Goal: Book appointment/travel/reservation

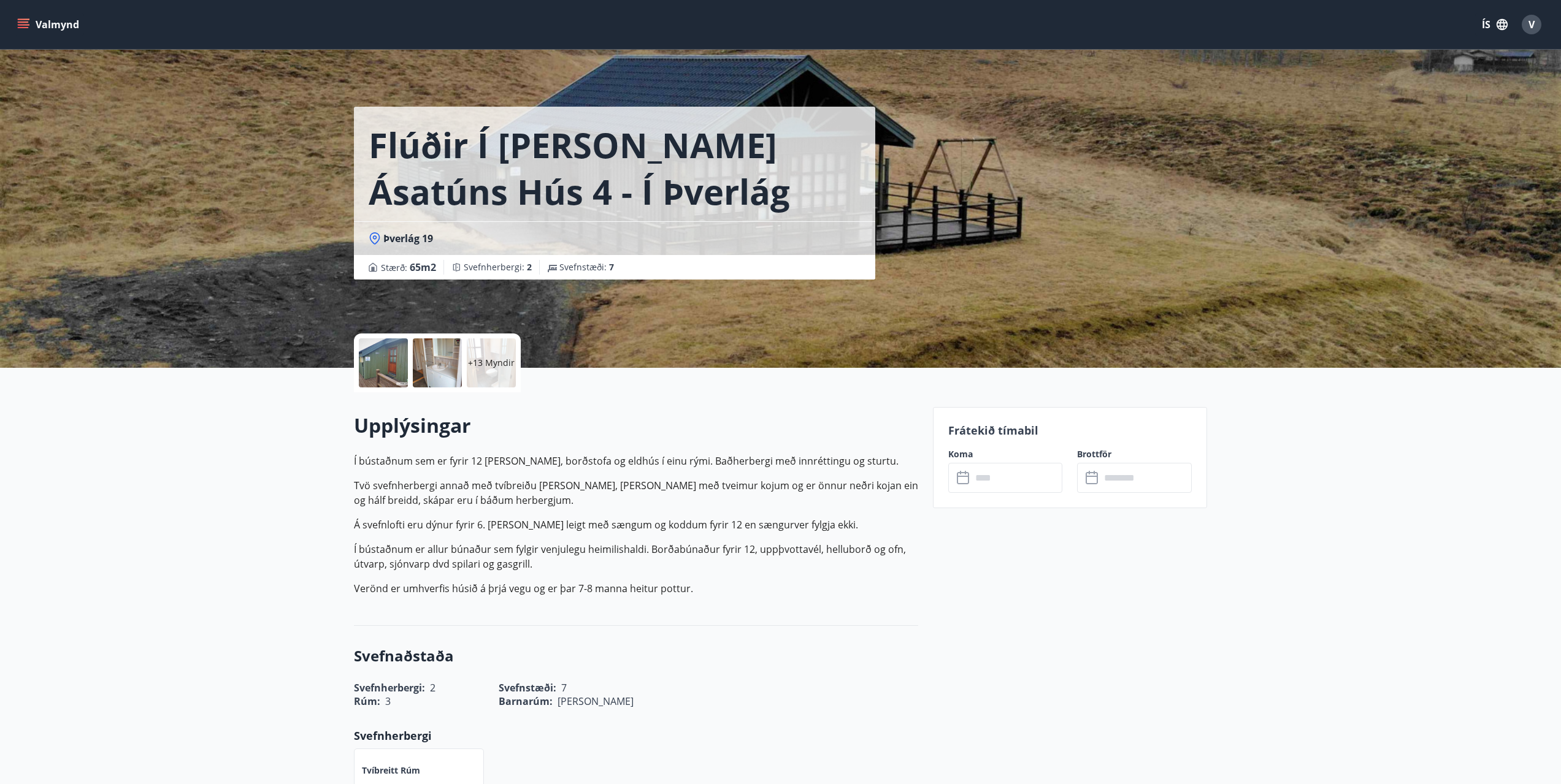
click at [43, 16] on button "Valmynd" at bounding box center [50, 24] width 69 height 22
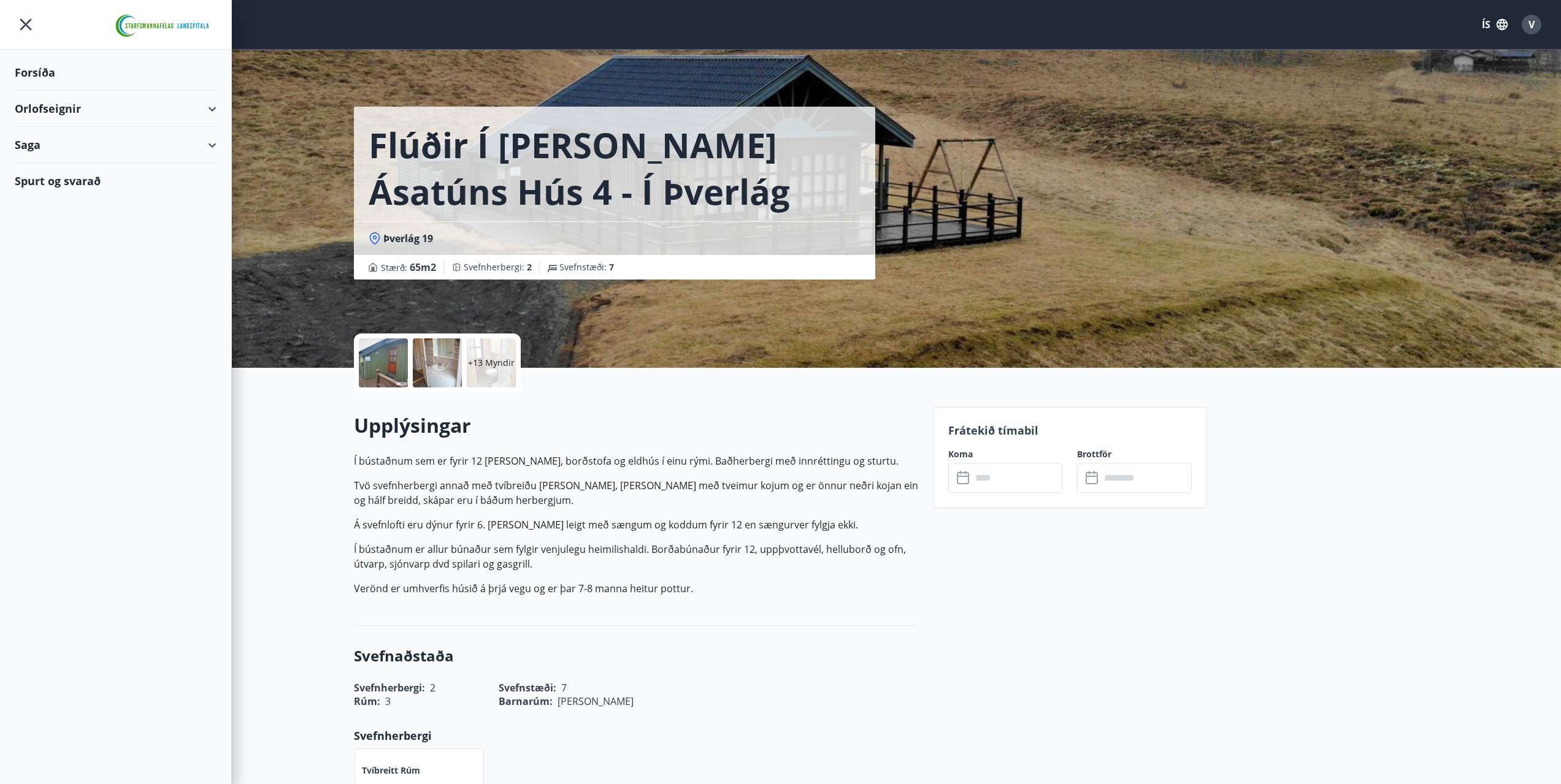
click at [50, 107] on div "Orlofseignir" at bounding box center [115, 108] width 202 height 36
click at [39, 134] on div "Framboð" at bounding box center [115, 140] width 182 height 25
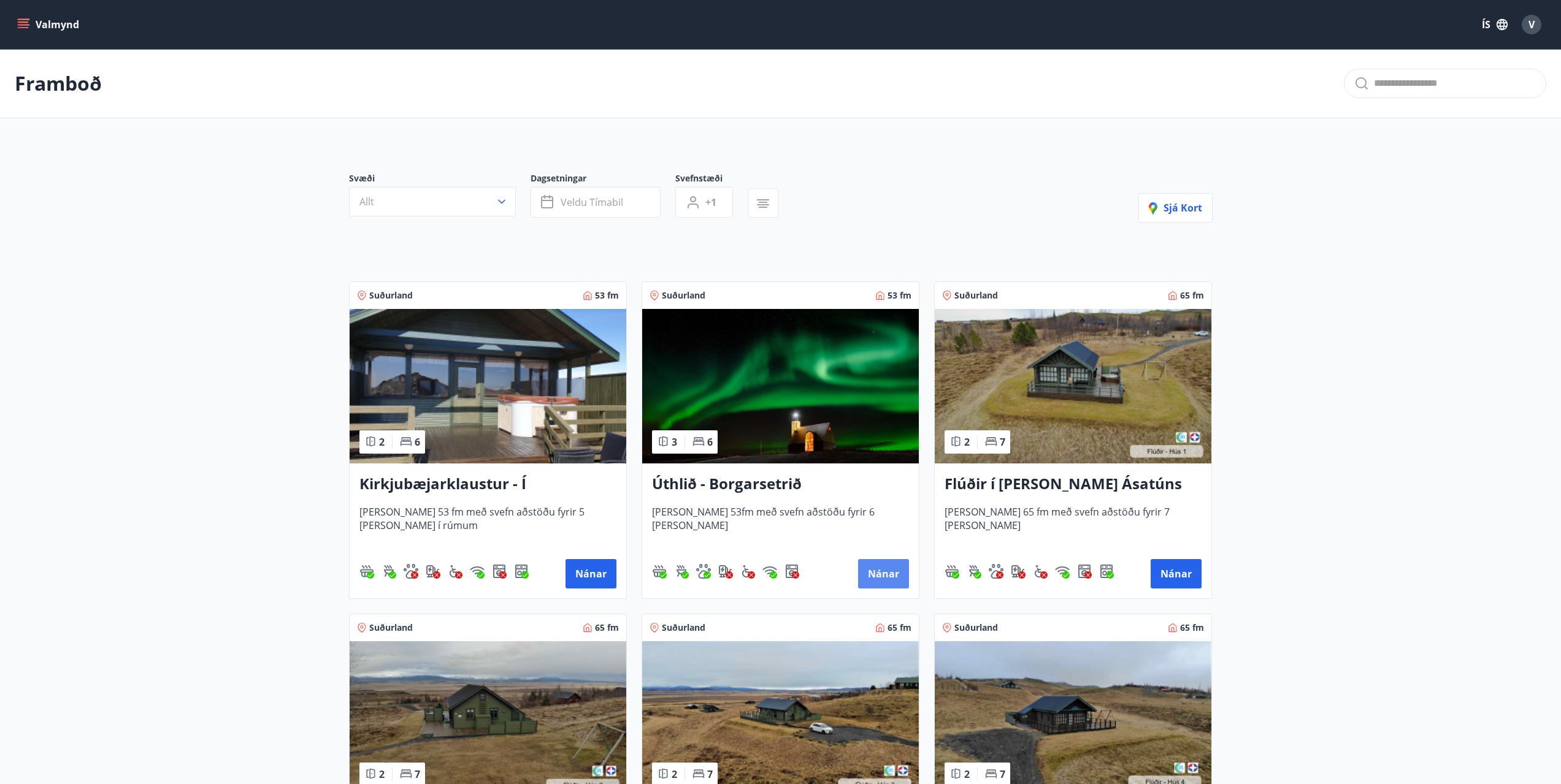
click at [879, 567] on button "Nánar" at bounding box center [884, 574] width 51 height 30
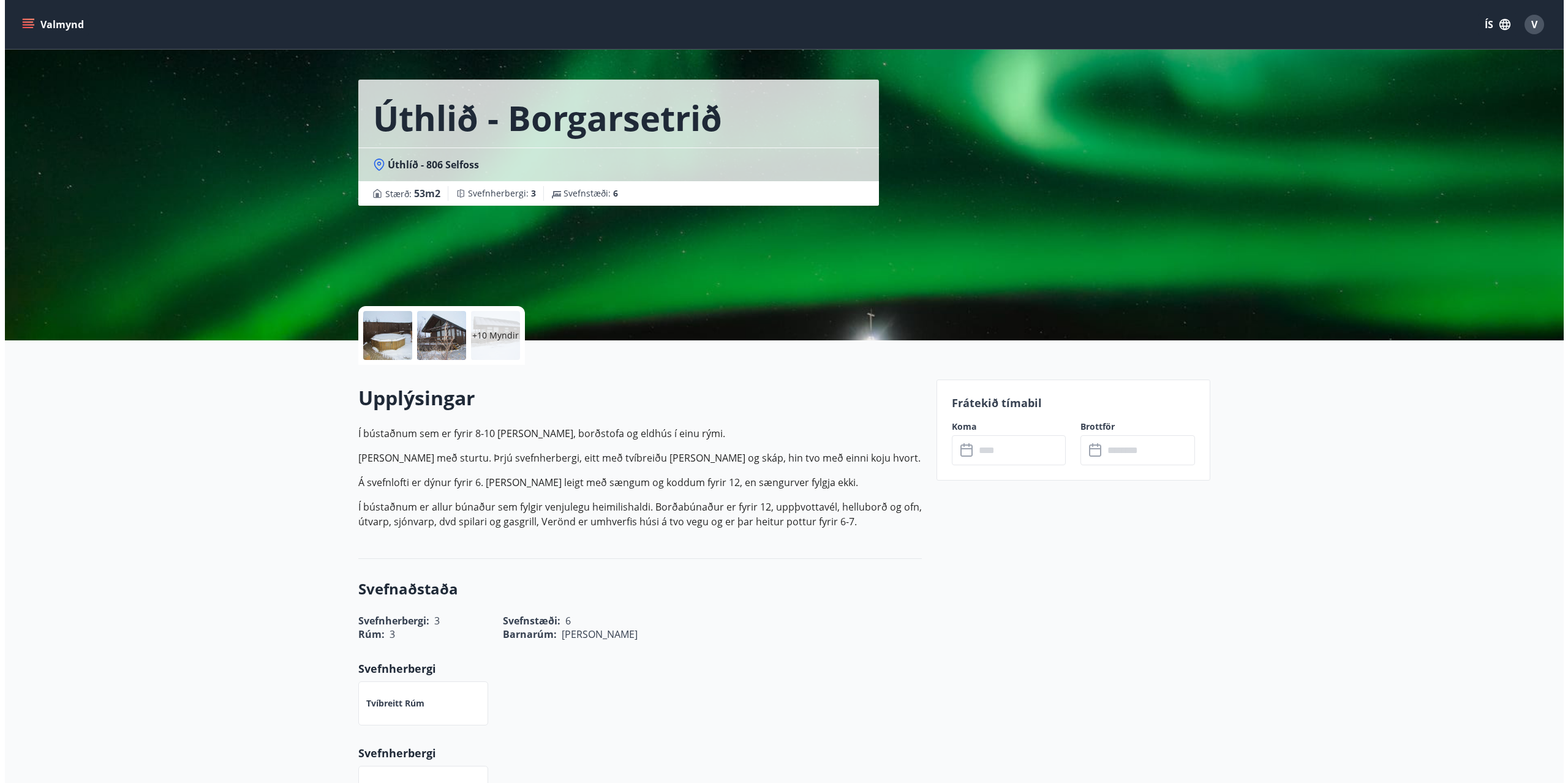
scroll to position [4, 0]
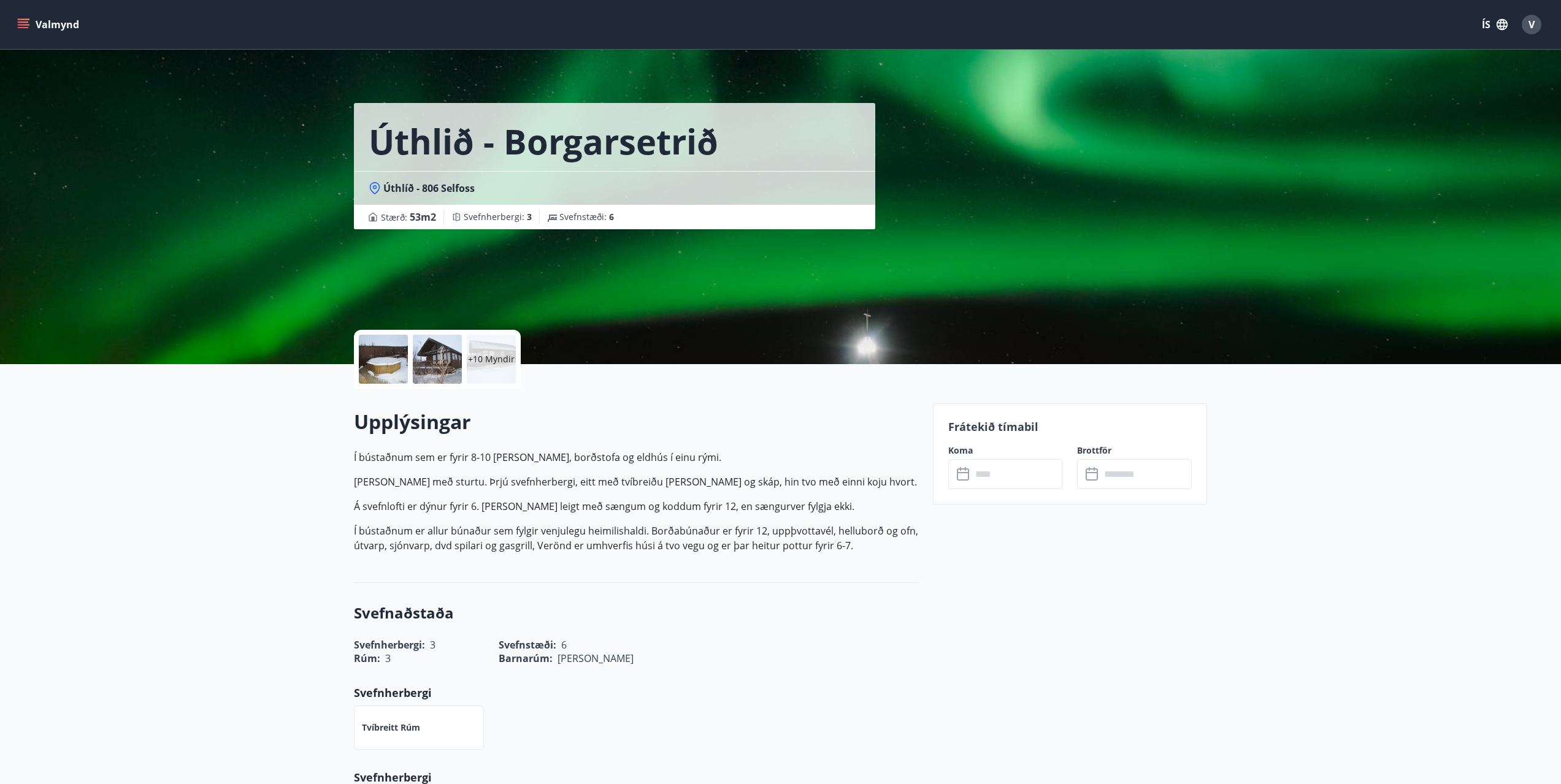
click at [430, 366] on div at bounding box center [437, 359] width 49 height 49
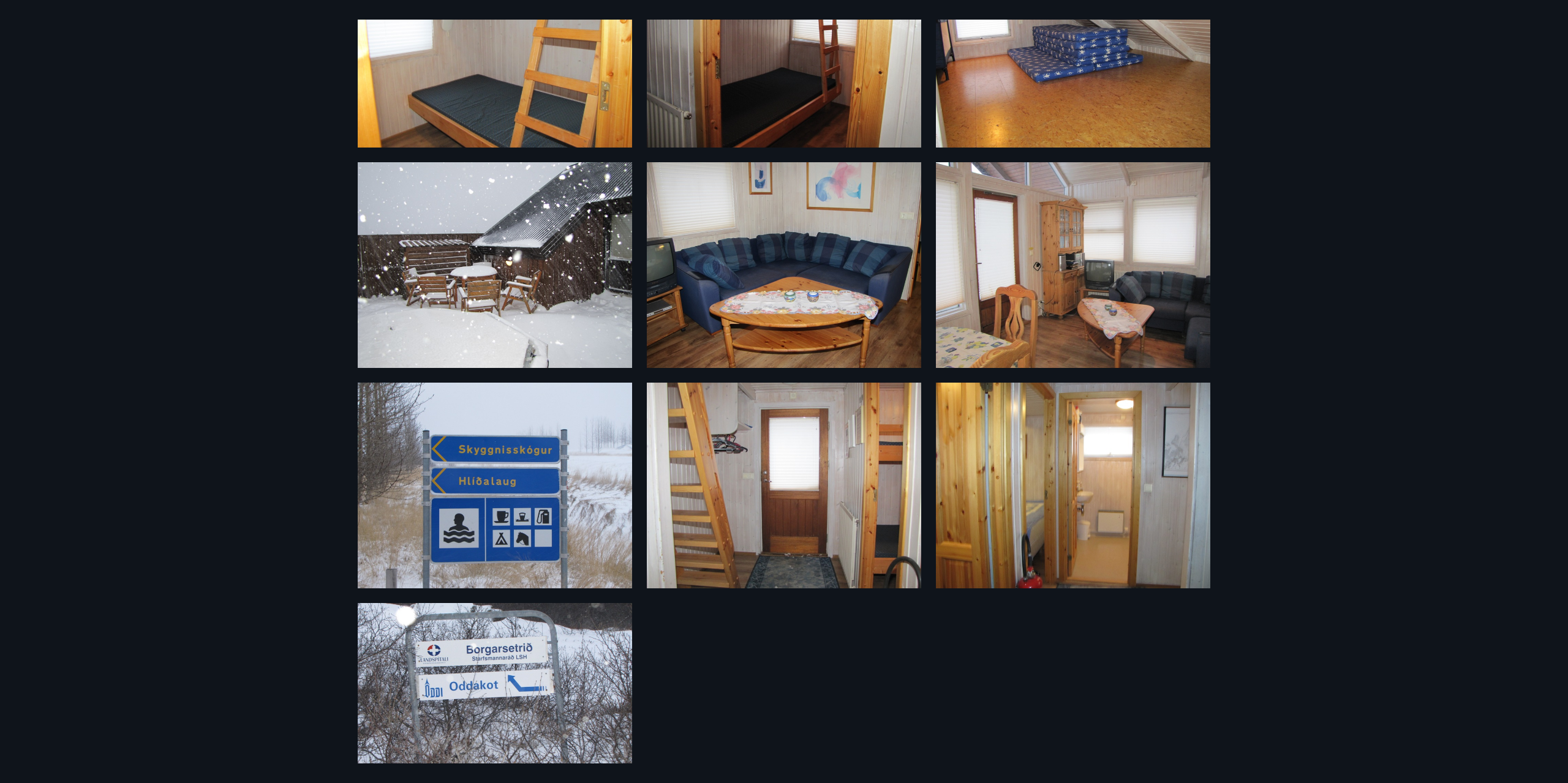
scroll to position [617, 0]
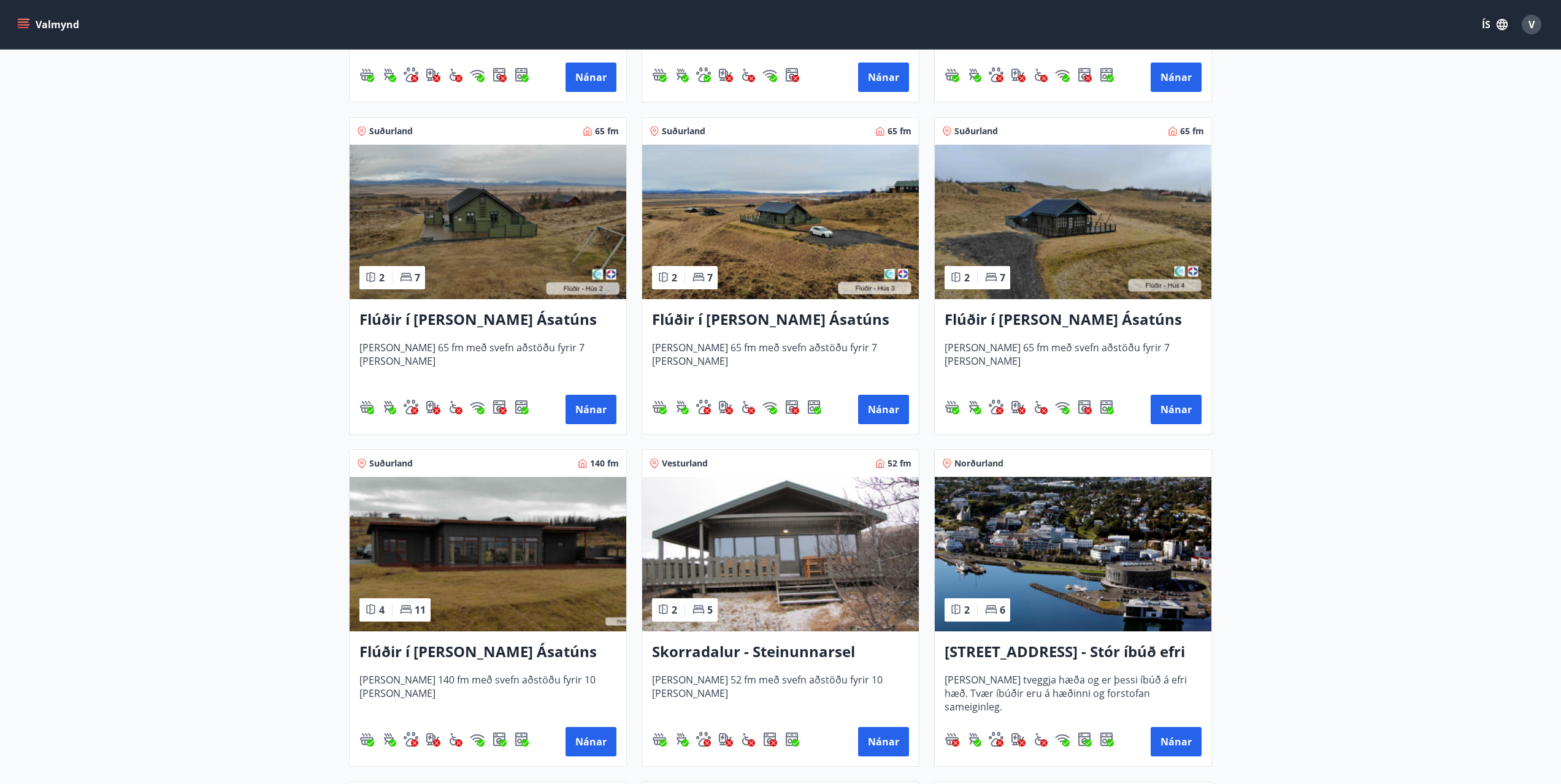
scroll to position [491, 0]
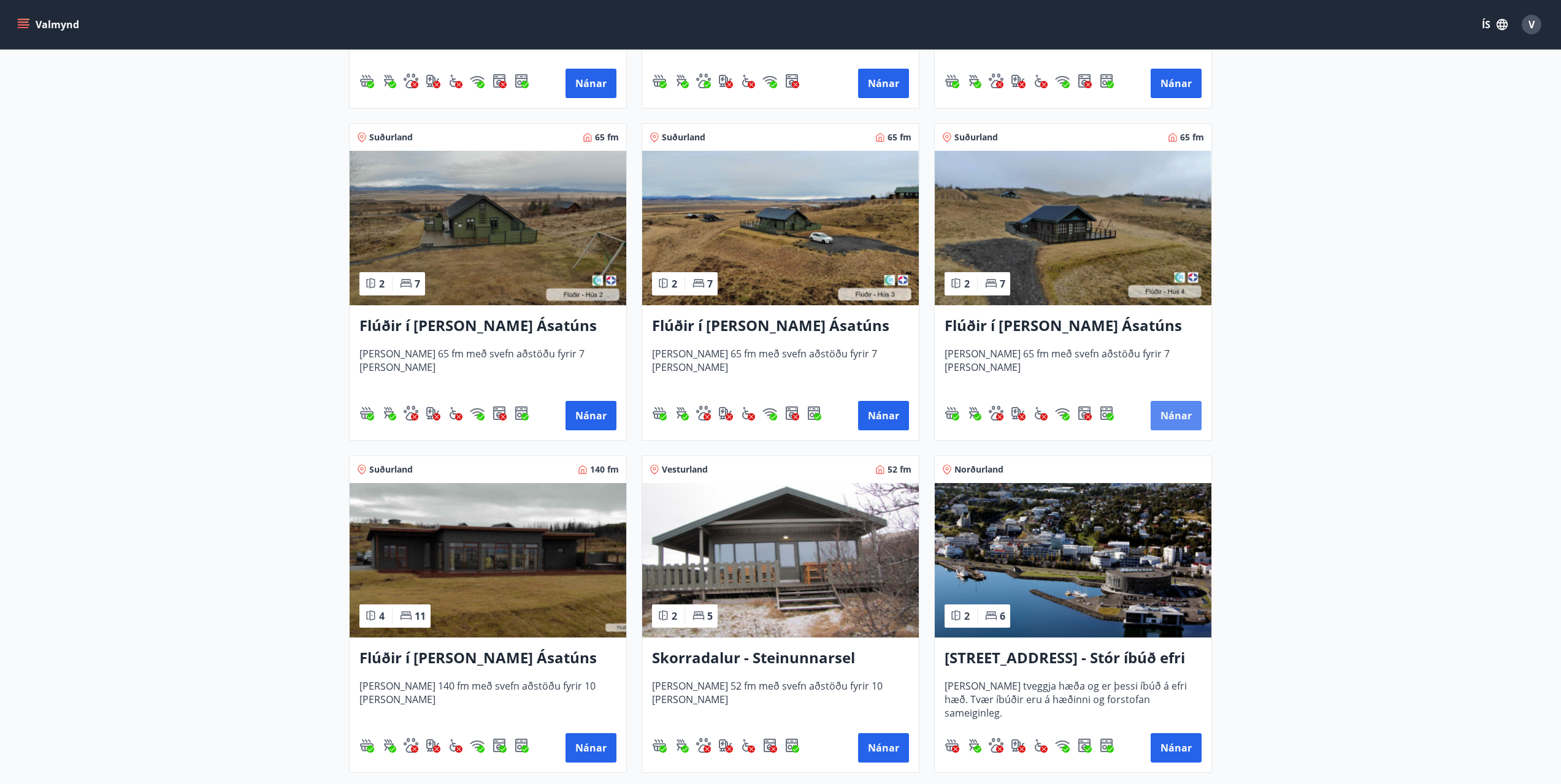
click at [1167, 411] on button "Nánar" at bounding box center [1176, 416] width 51 height 30
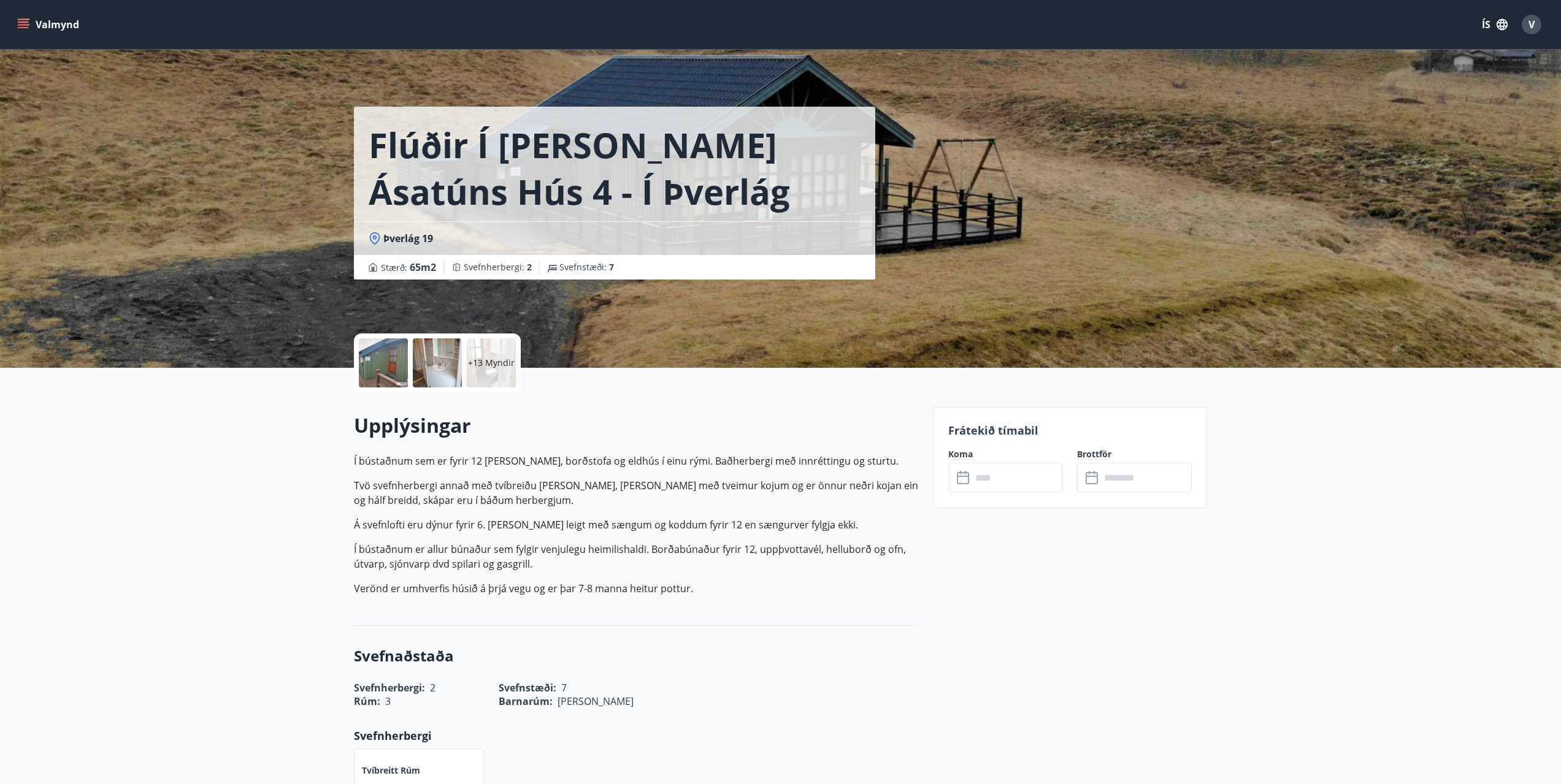
click at [381, 369] on div at bounding box center [383, 363] width 49 height 49
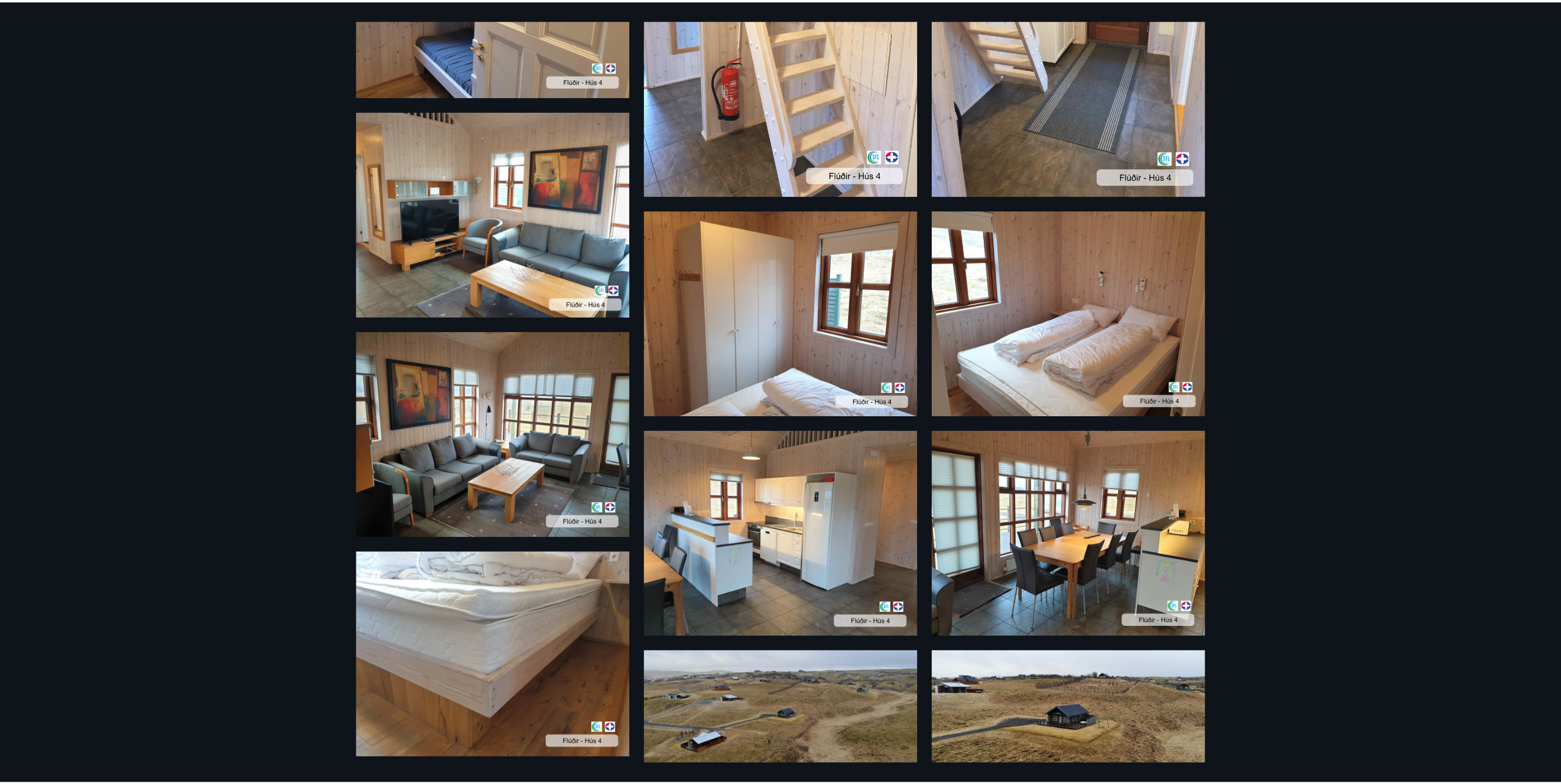
scroll to position [858, 0]
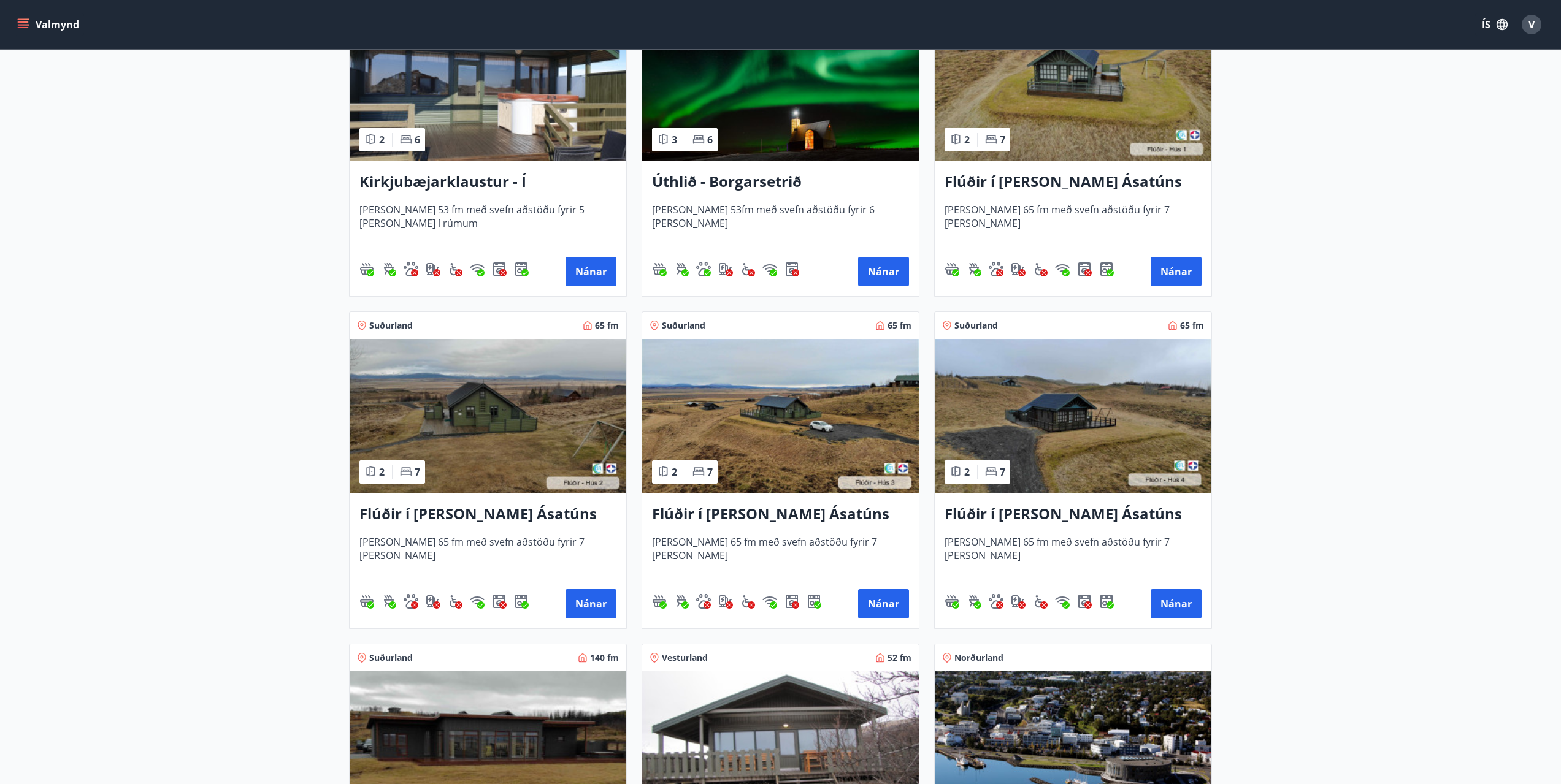
scroll to position [368, 0]
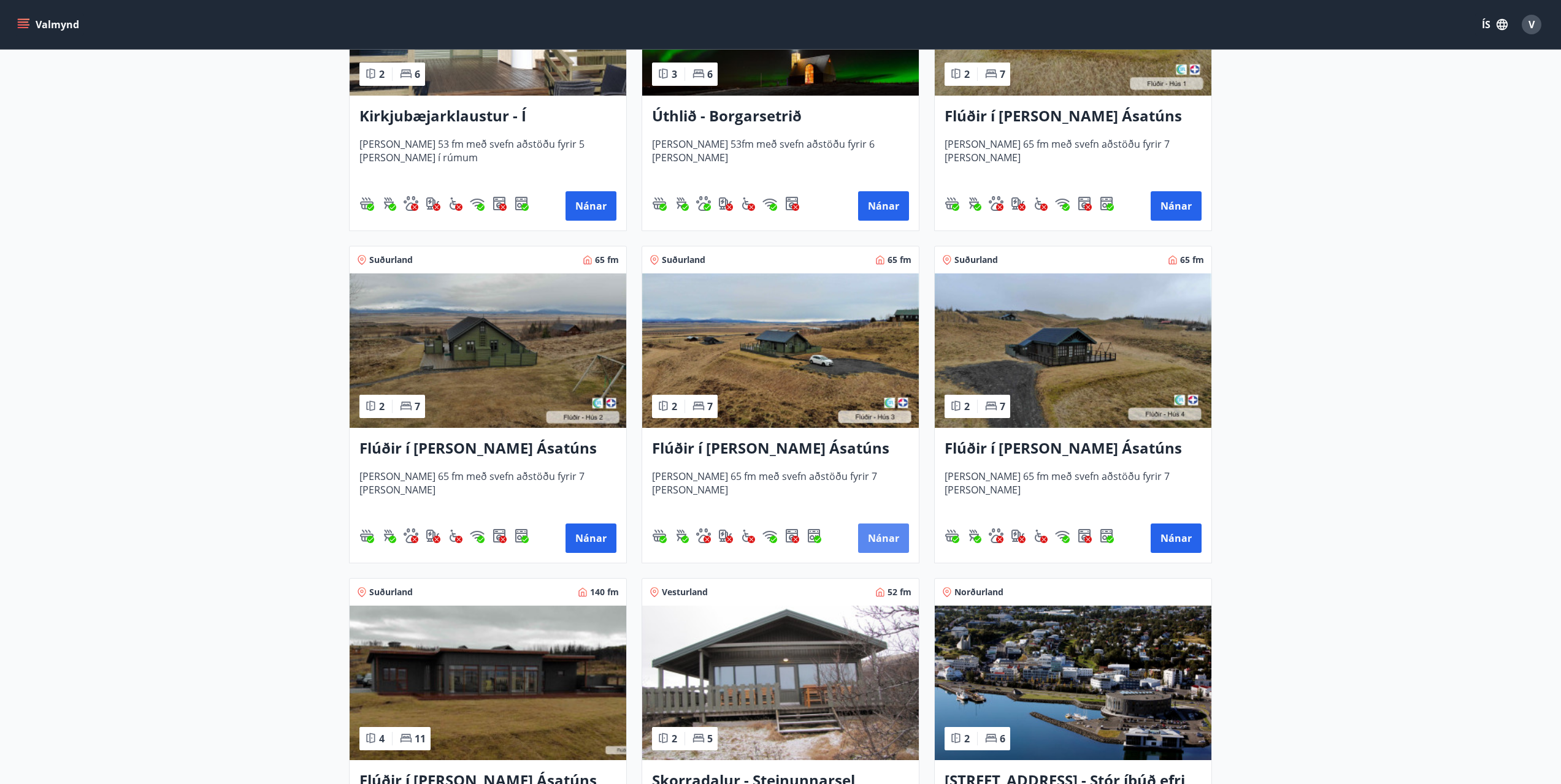
click at [898, 537] on button "Nánar" at bounding box center [884, 538] width 51 height 30
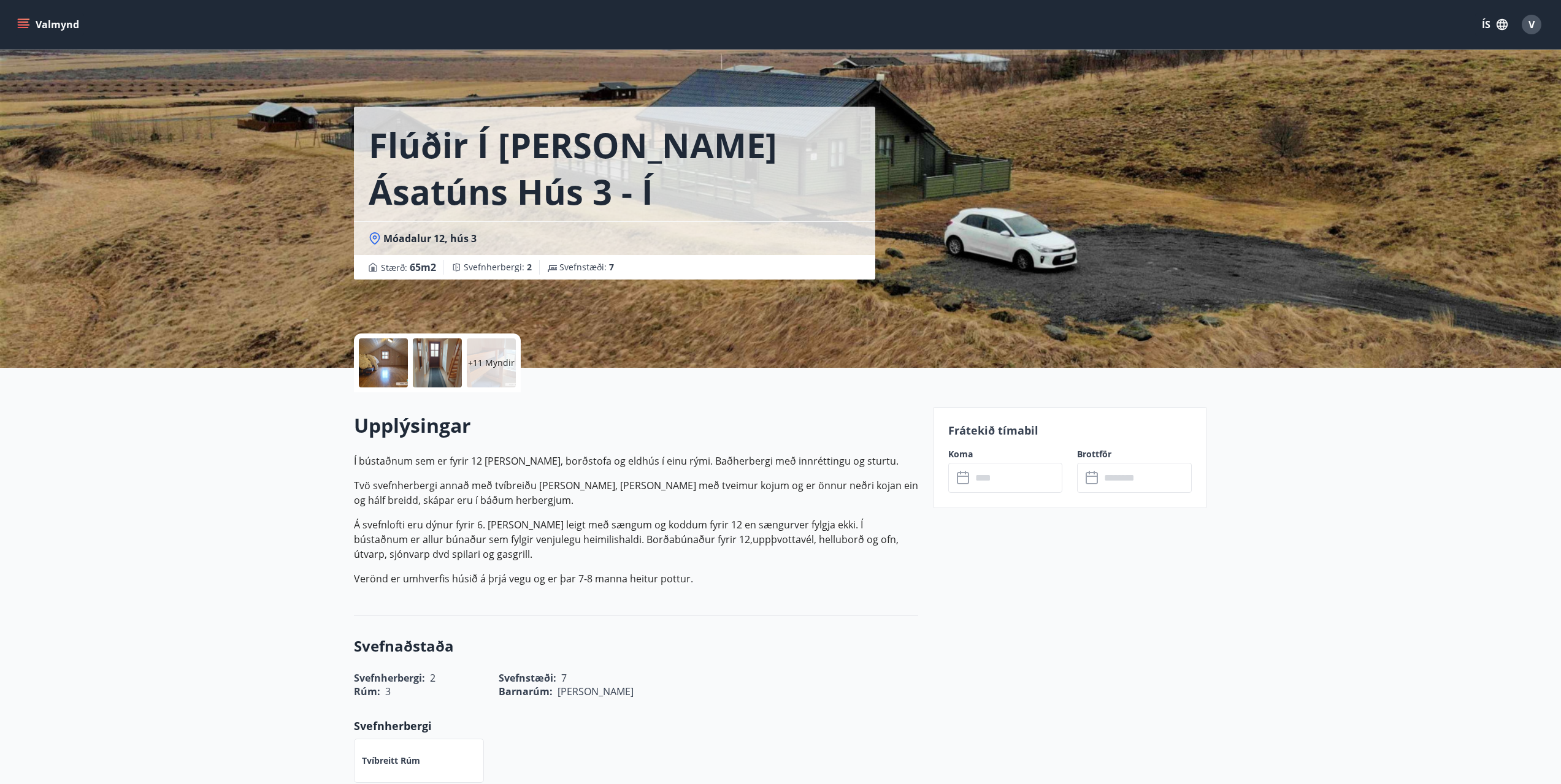
click at [374, 358] on div at bounding box center [383, 363] width 49 height 49
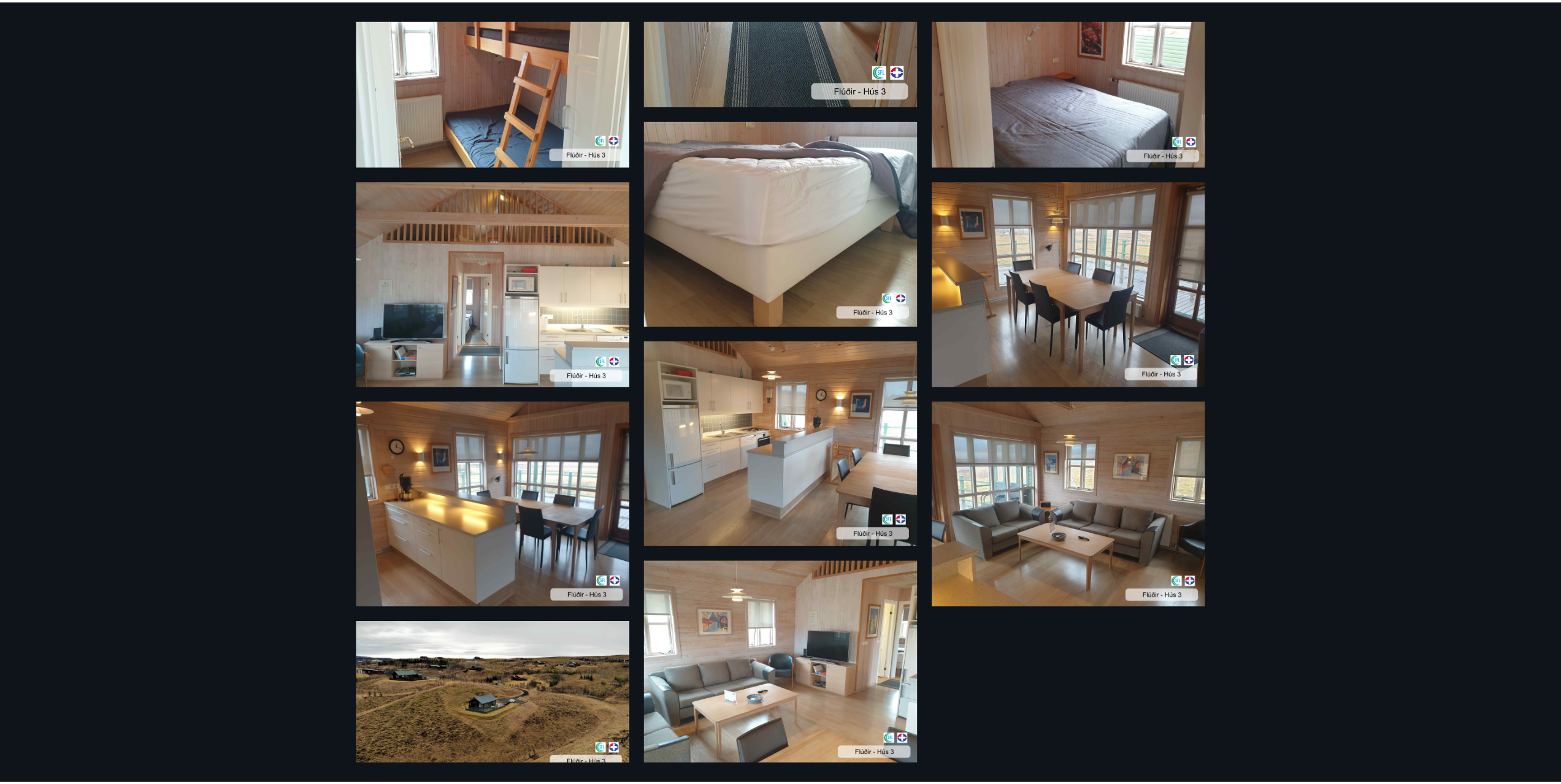
scroll to position [552, 0]
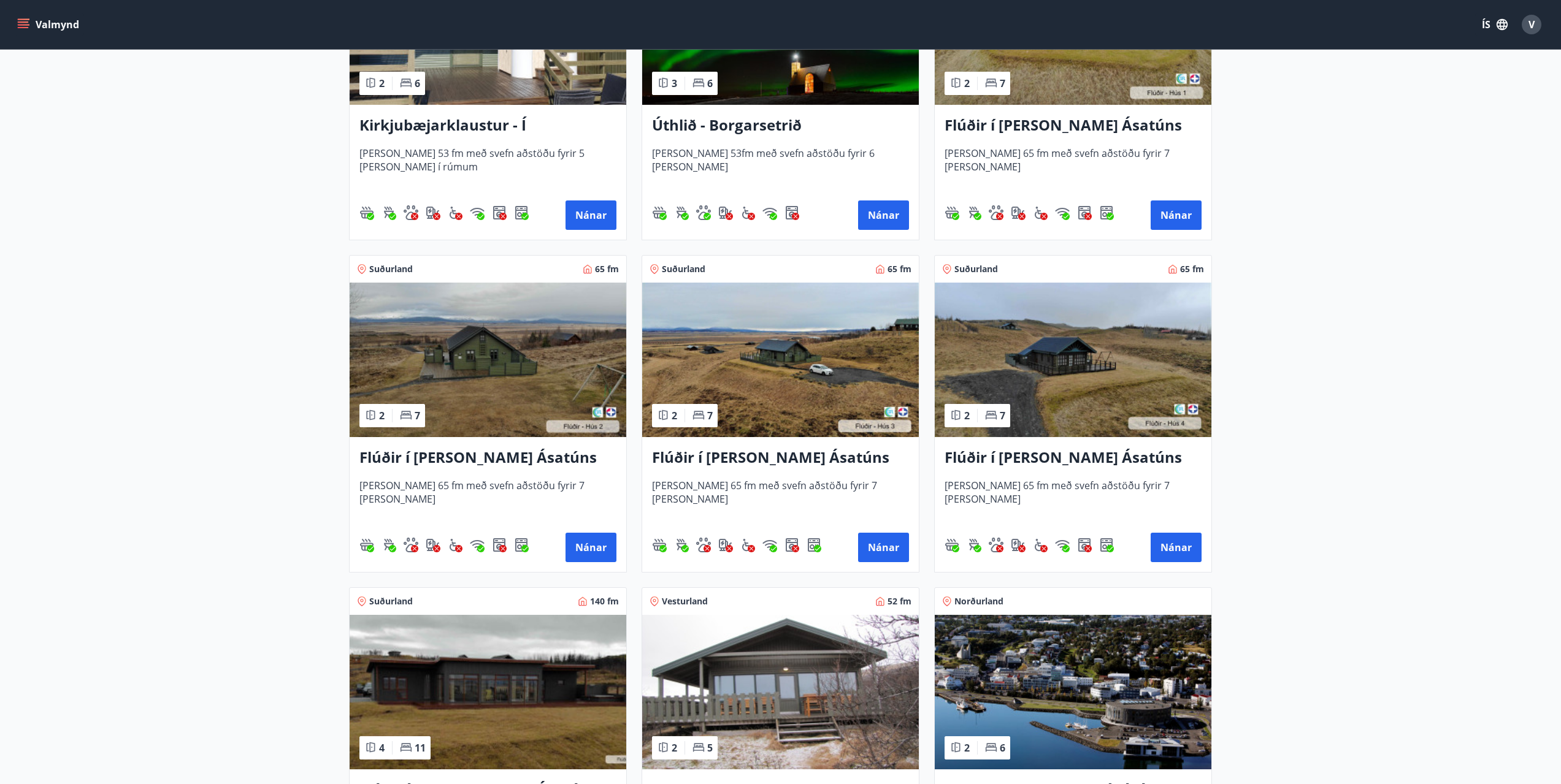
scroll to position [368, 0]
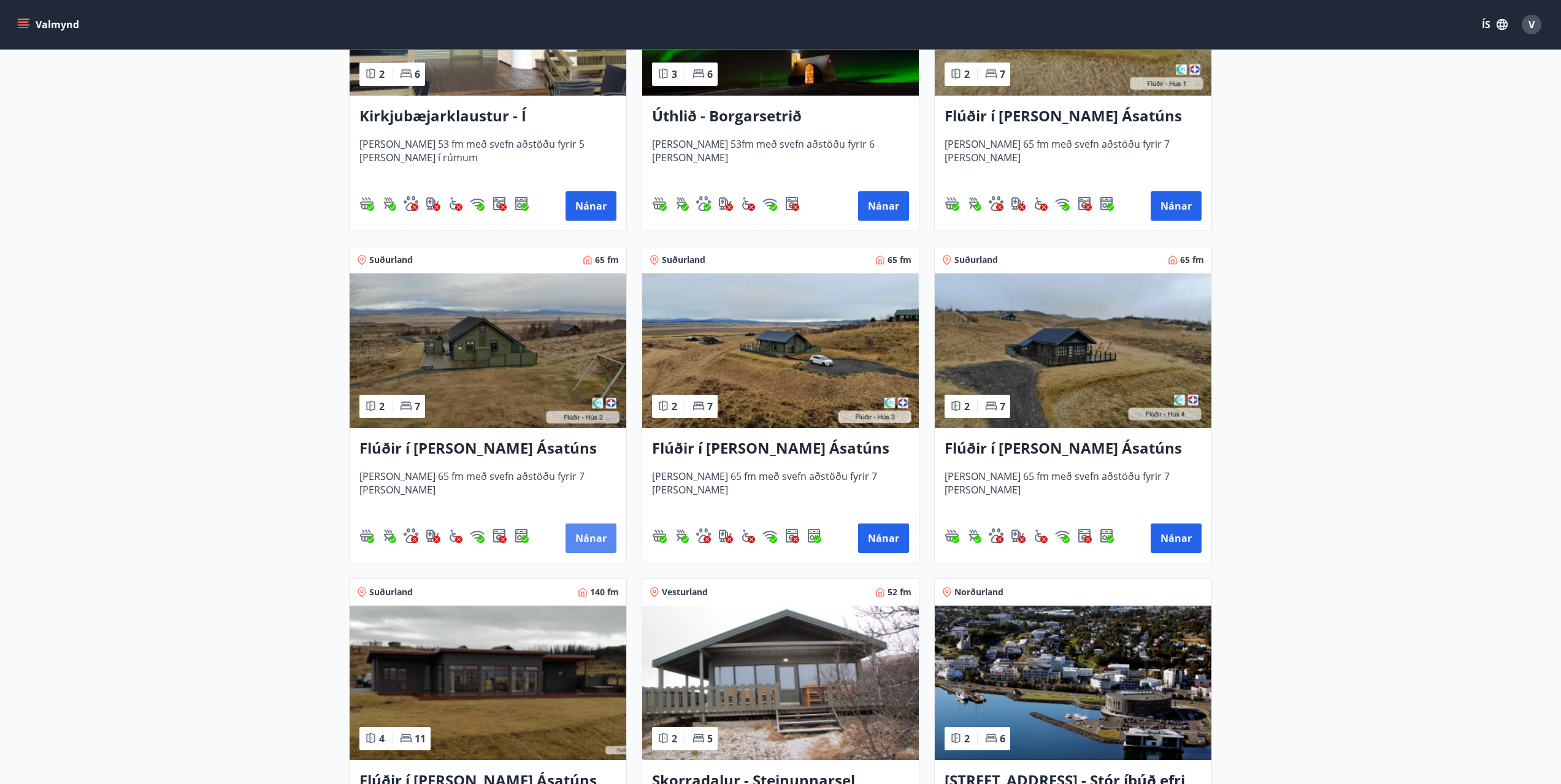
click at [585, 532] on button "Nánar" at bounding box center [591, 538] width 51 height 30
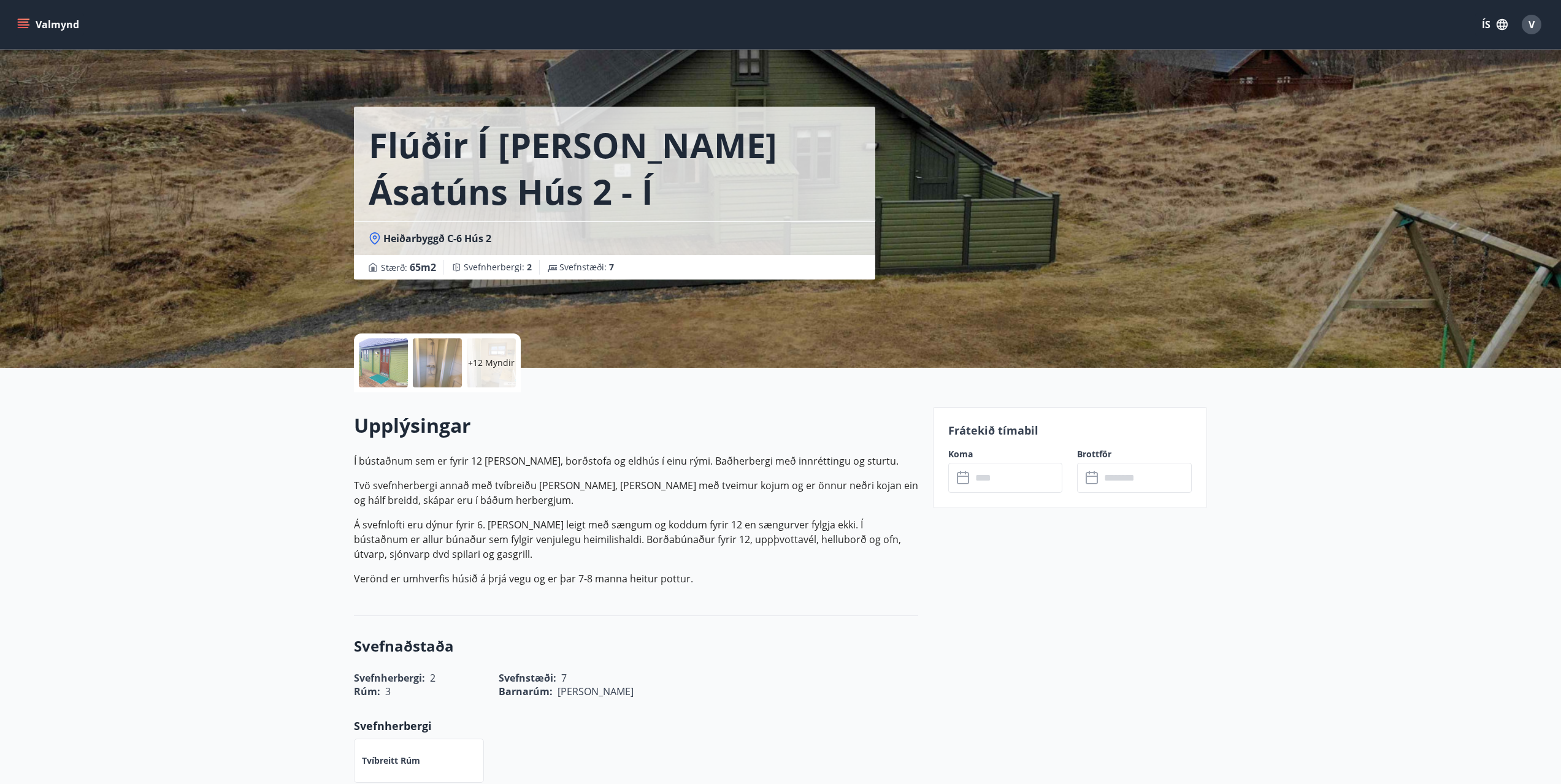
click at [395, 365] on div at bounding box center [383, 363] width 49 height 49
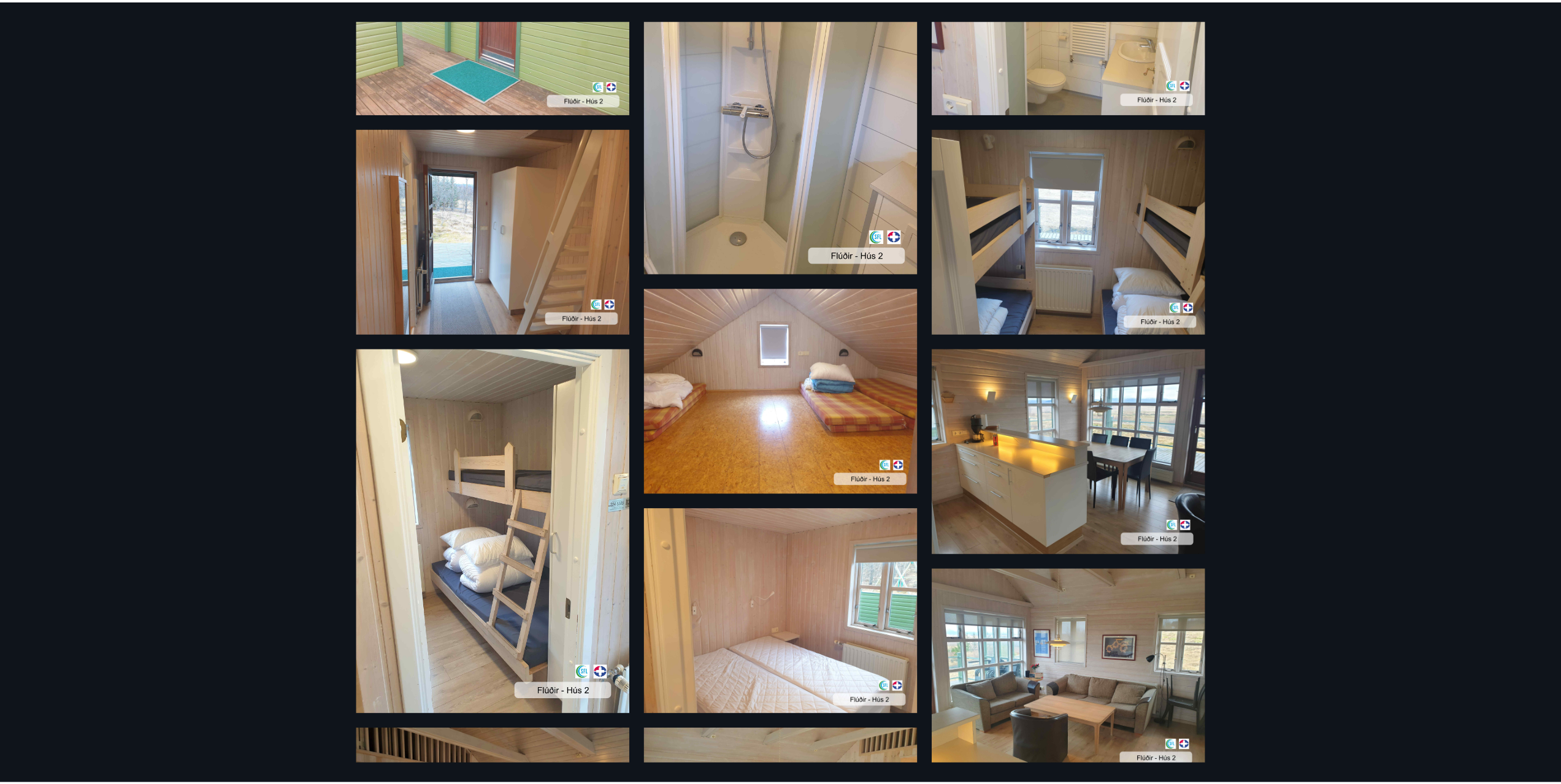
scroll to position [491, 0]
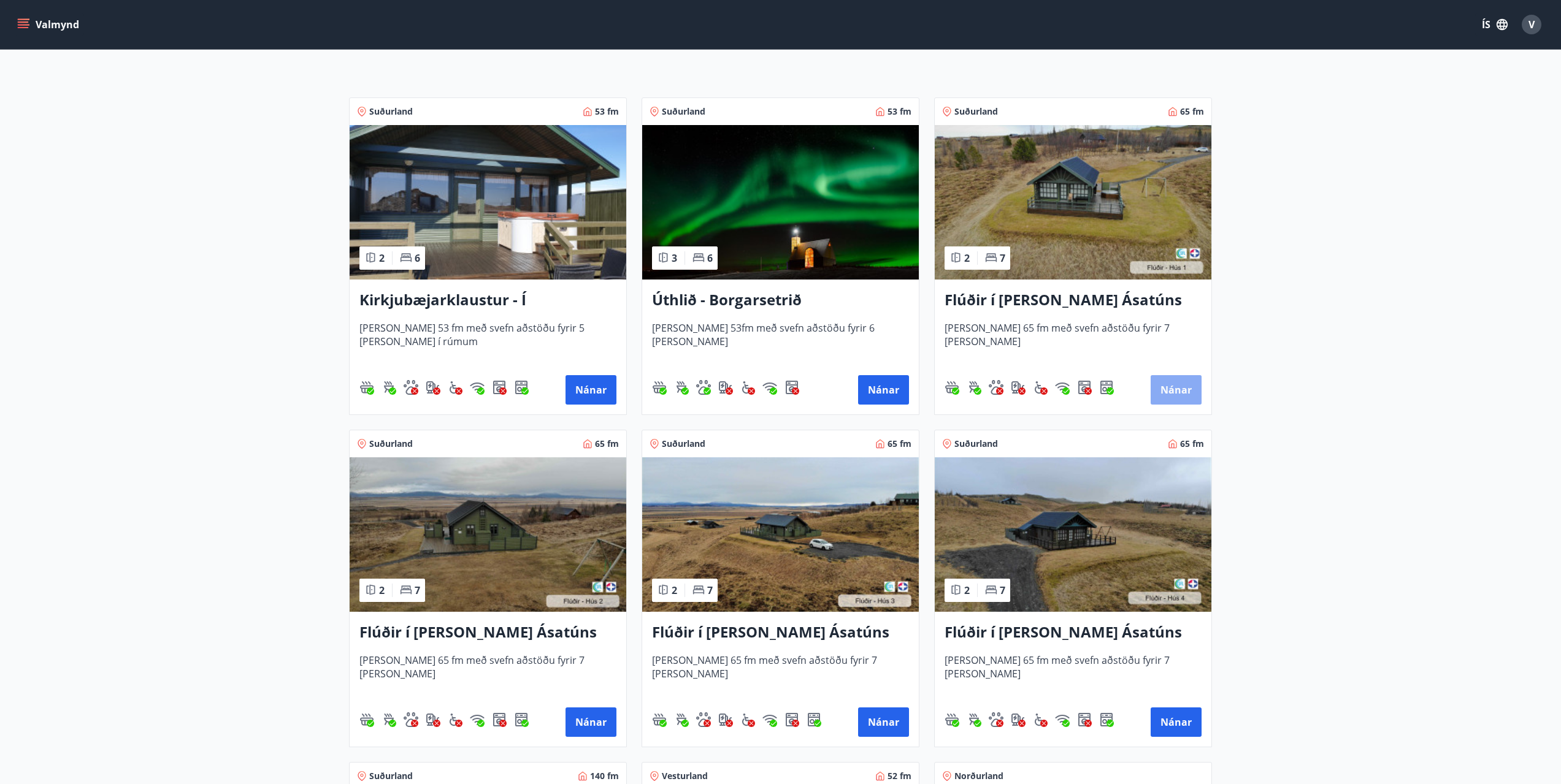
click at [1180, 398] on button "Nánar" at bounding box center [1176, 390] width 51 height 30
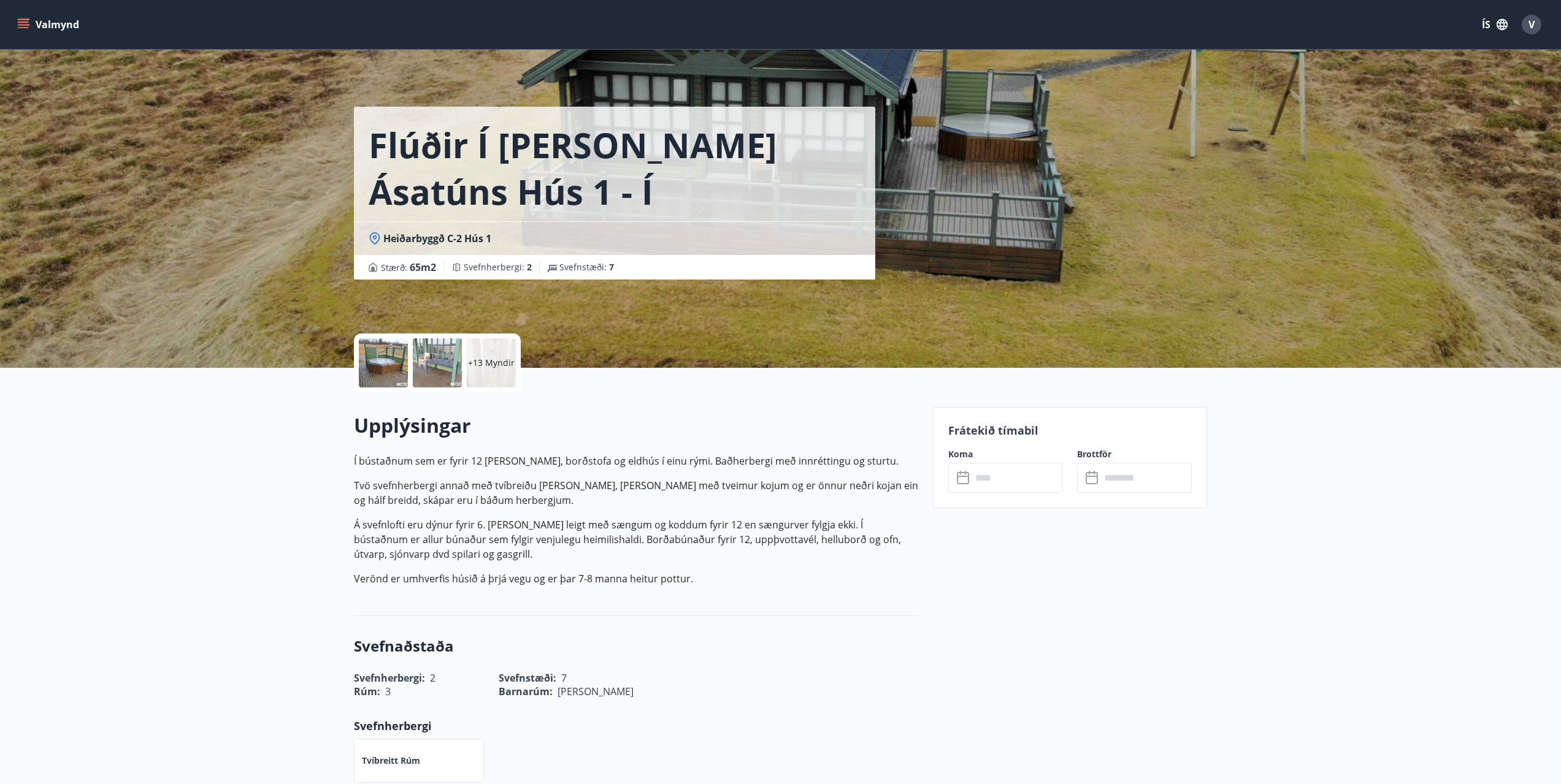
click at [400, 364] on div at bounding box center [383, 363] width 49 height 49
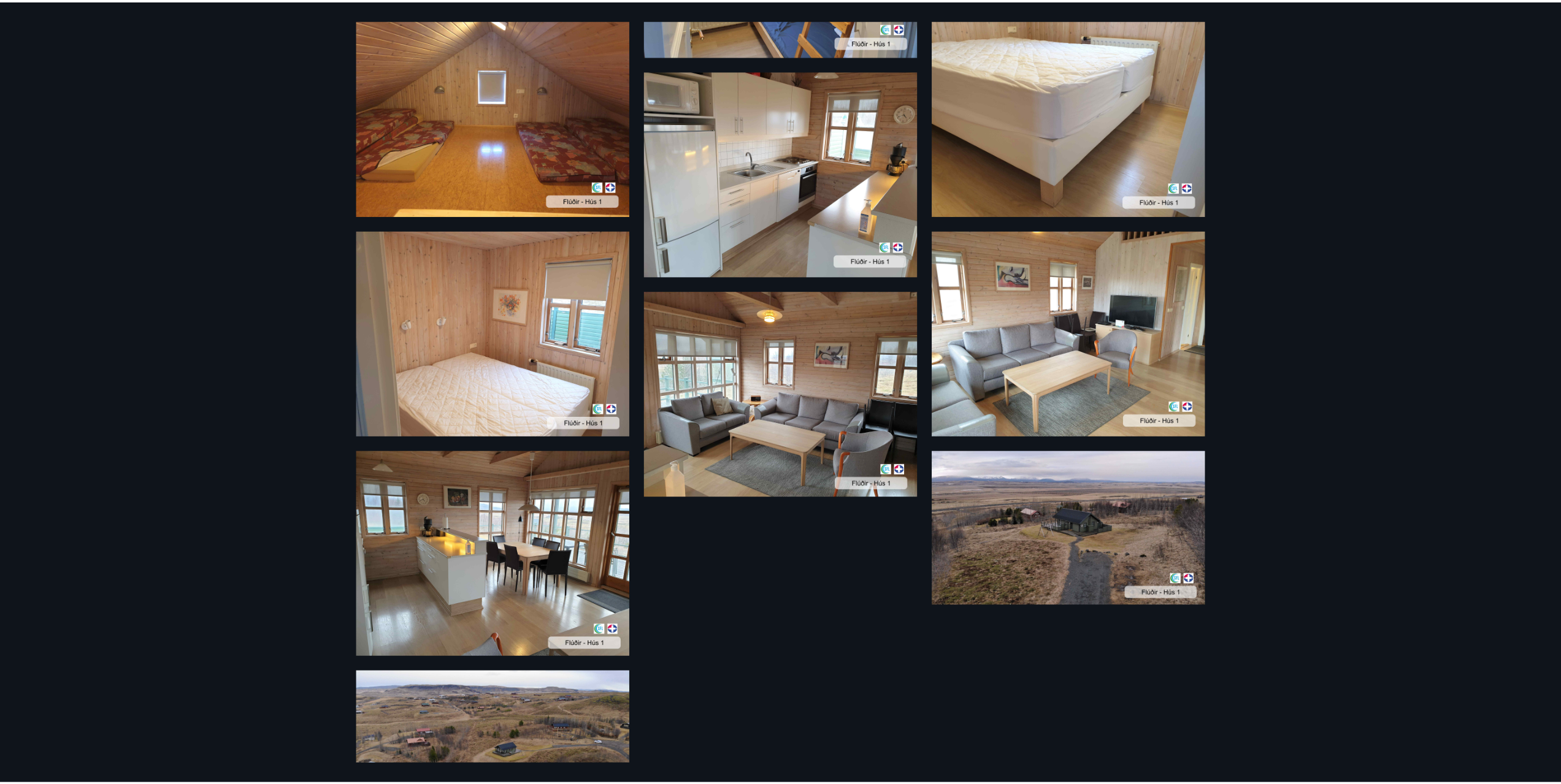
scroll to position [1043, 0]
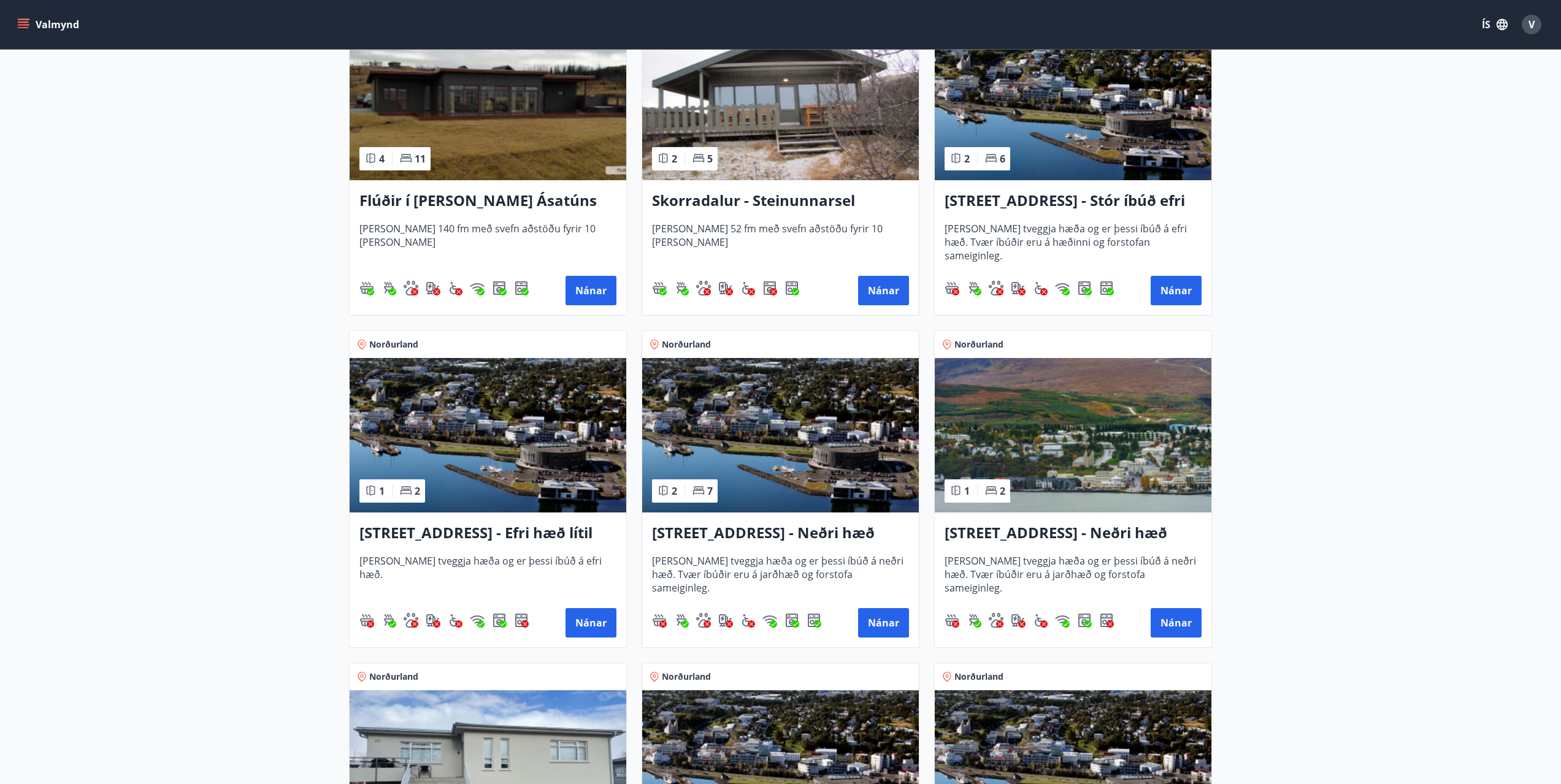
scroll to position [736, 0]
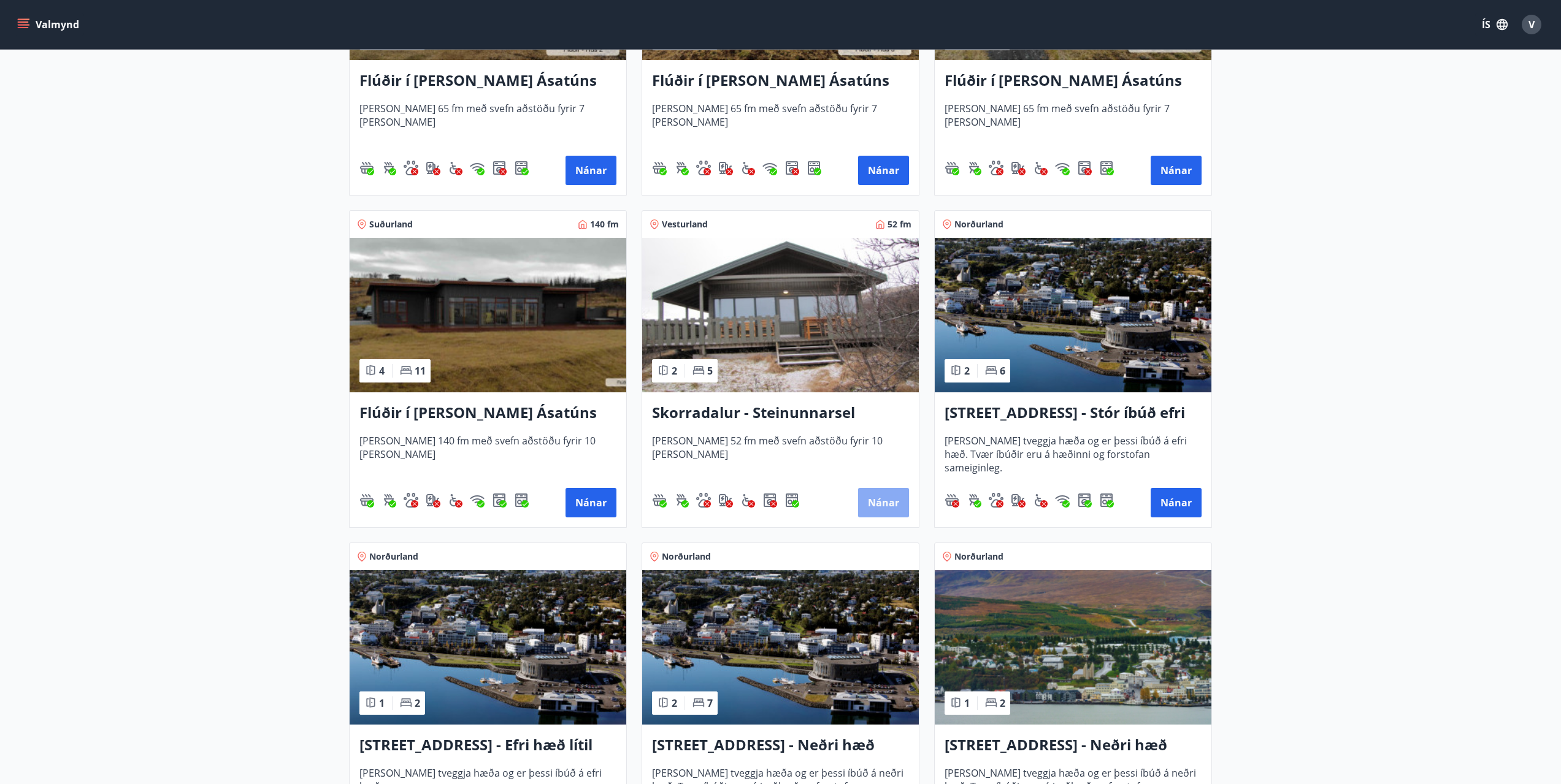
click at [874, 498] on button "Nánar" at bounding box center [884, 503] width 51 height 30
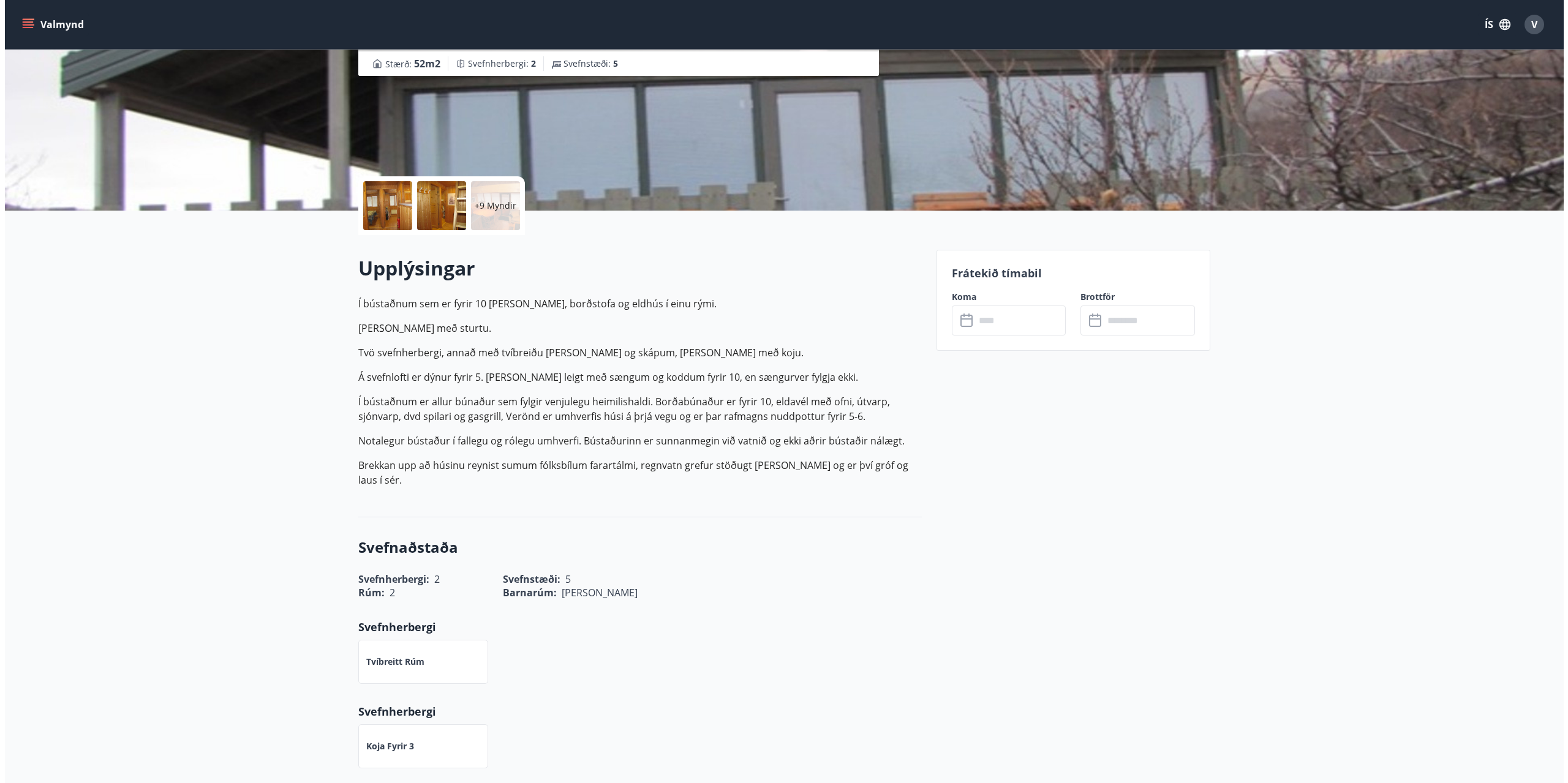
scroll to position [69, 0]
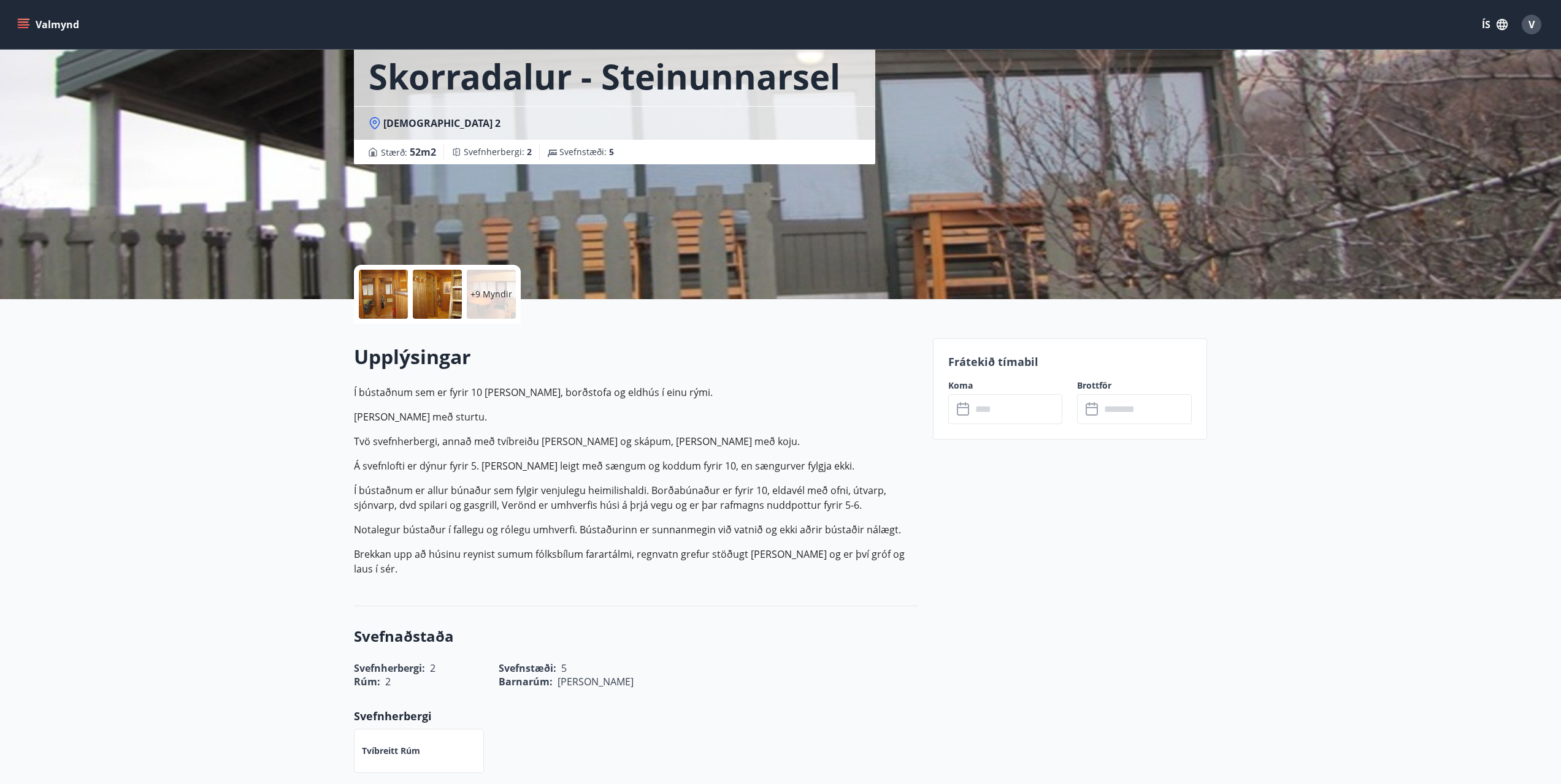
click at [393, 302] on div at bounding box center [383, 294] width 49 height 49
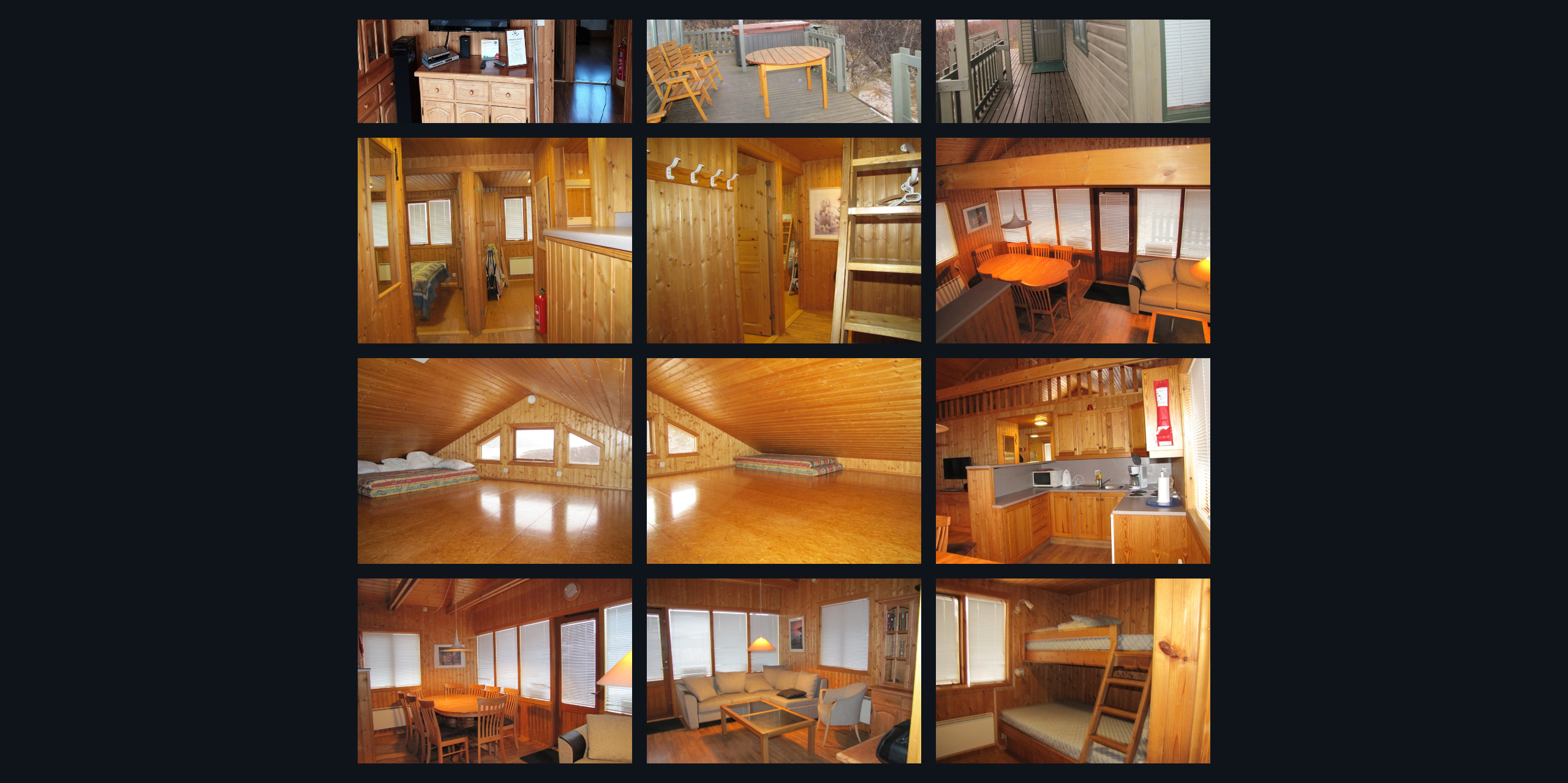
scroll to position [396, 0]
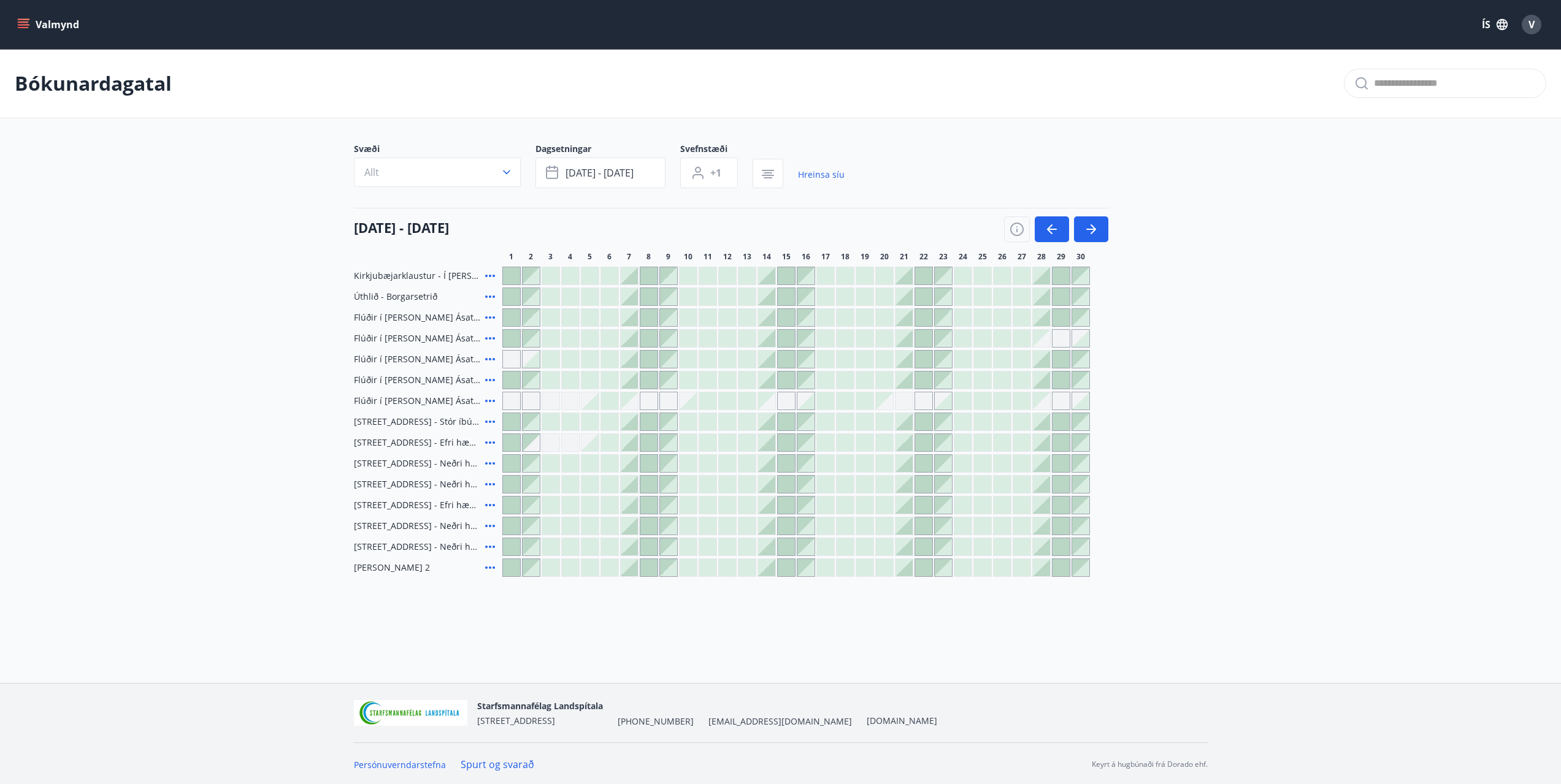
click at [36, 21] on button "Valmynd" at bounding box center [50, 24] width 69 height 22
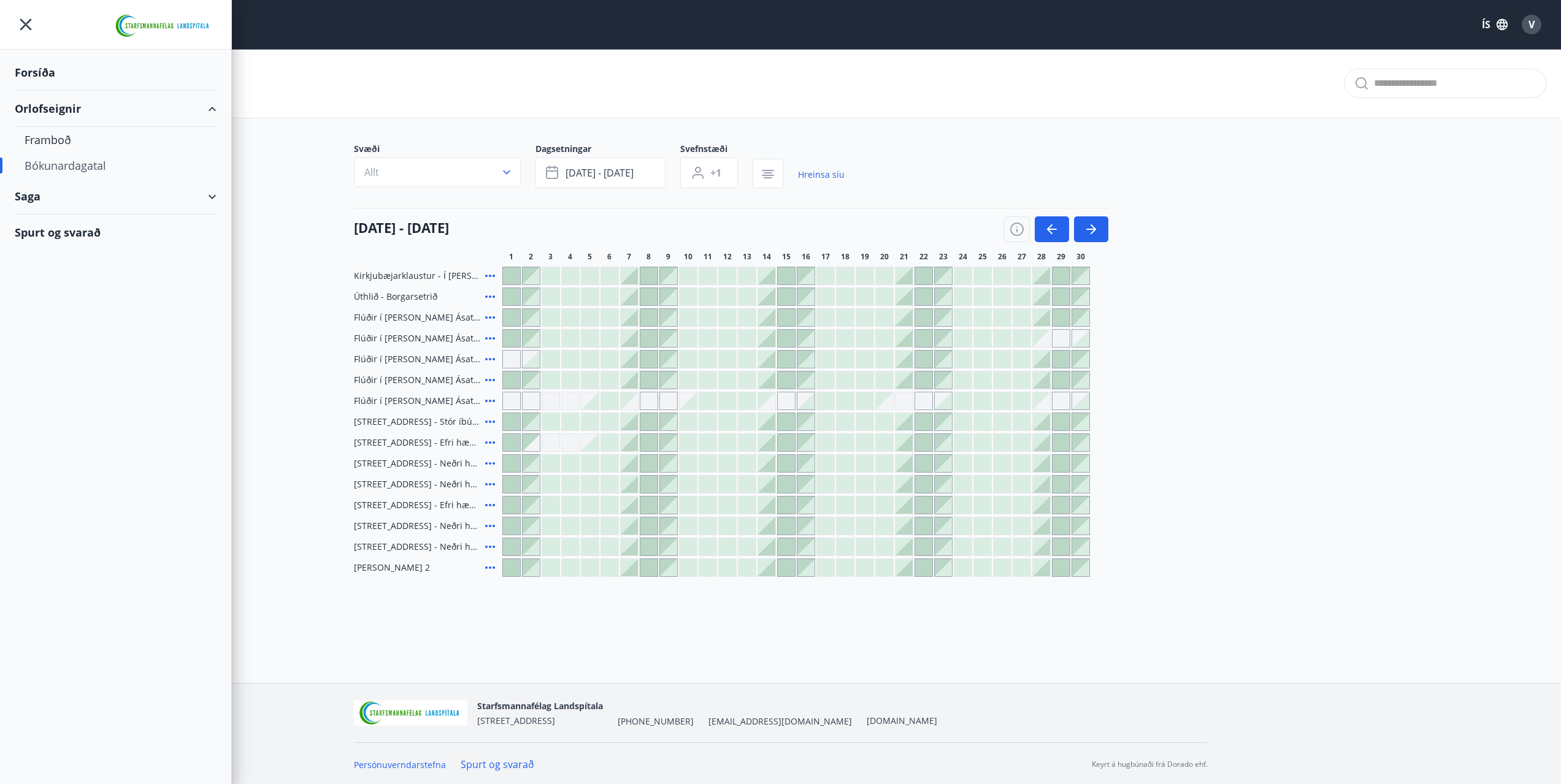
click at [34, 193] on div "Saga" at bounding box center [115, 196] width 202 height 36
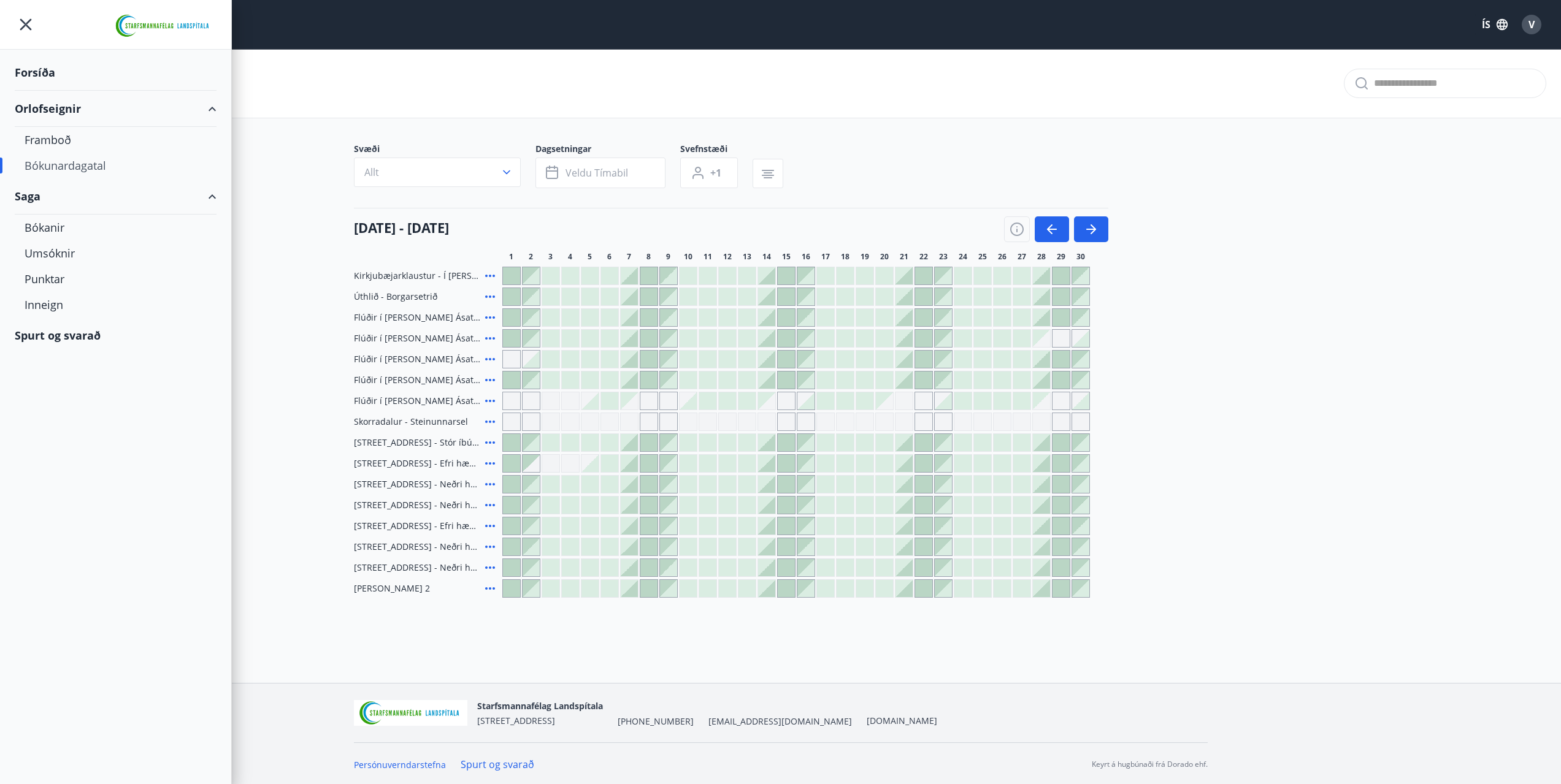
click at [286, 161] on main "Bókunardagatal Svæði Allt Dagsetningar Veldu tímabil Svefnstæði +1 01 nóvember …" at bounding box center [780, 323] width 1561 height 549
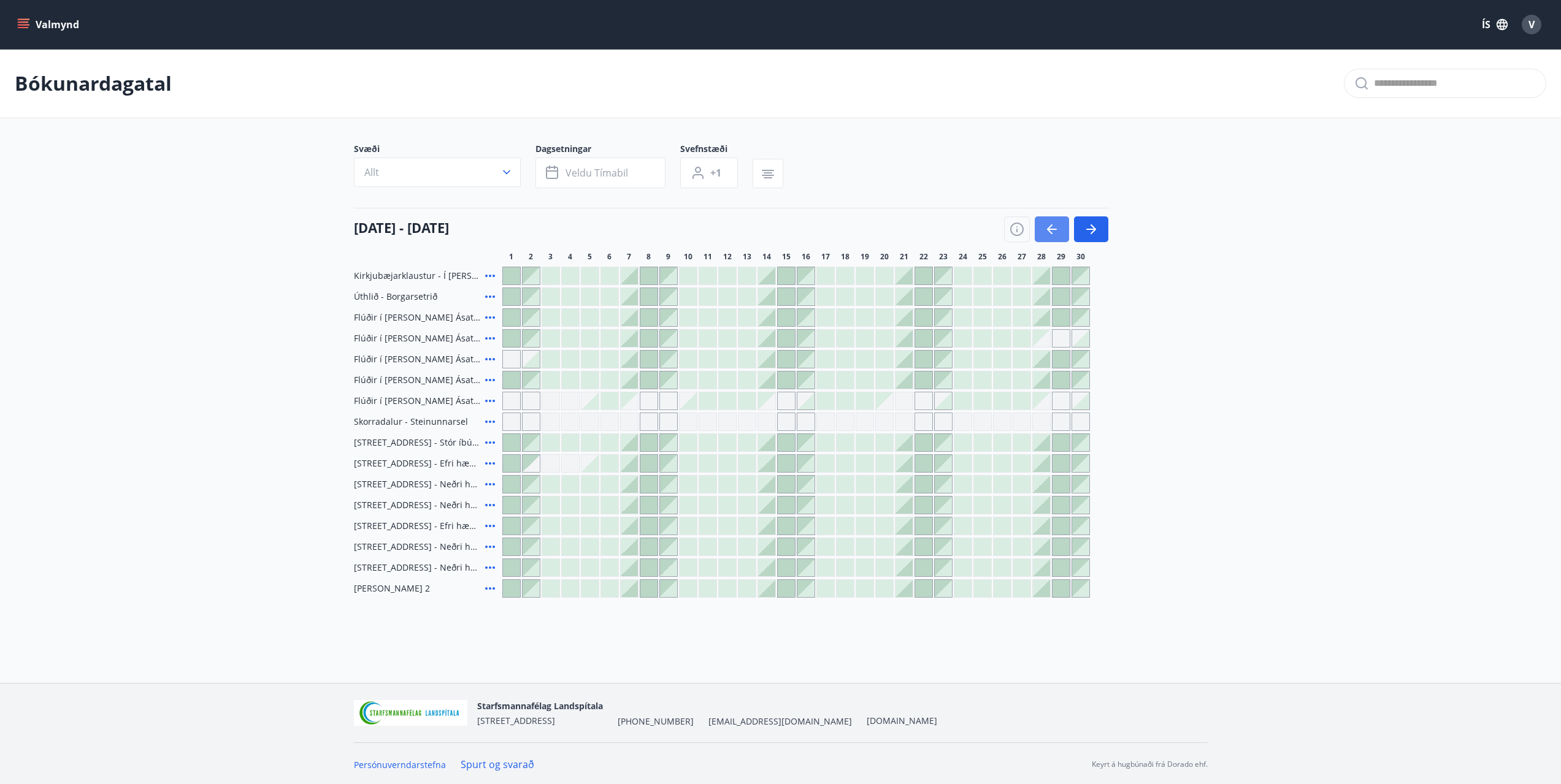
click at [1055, 239] on button "button" at bounding box center [1052, 229] width 34 height 25
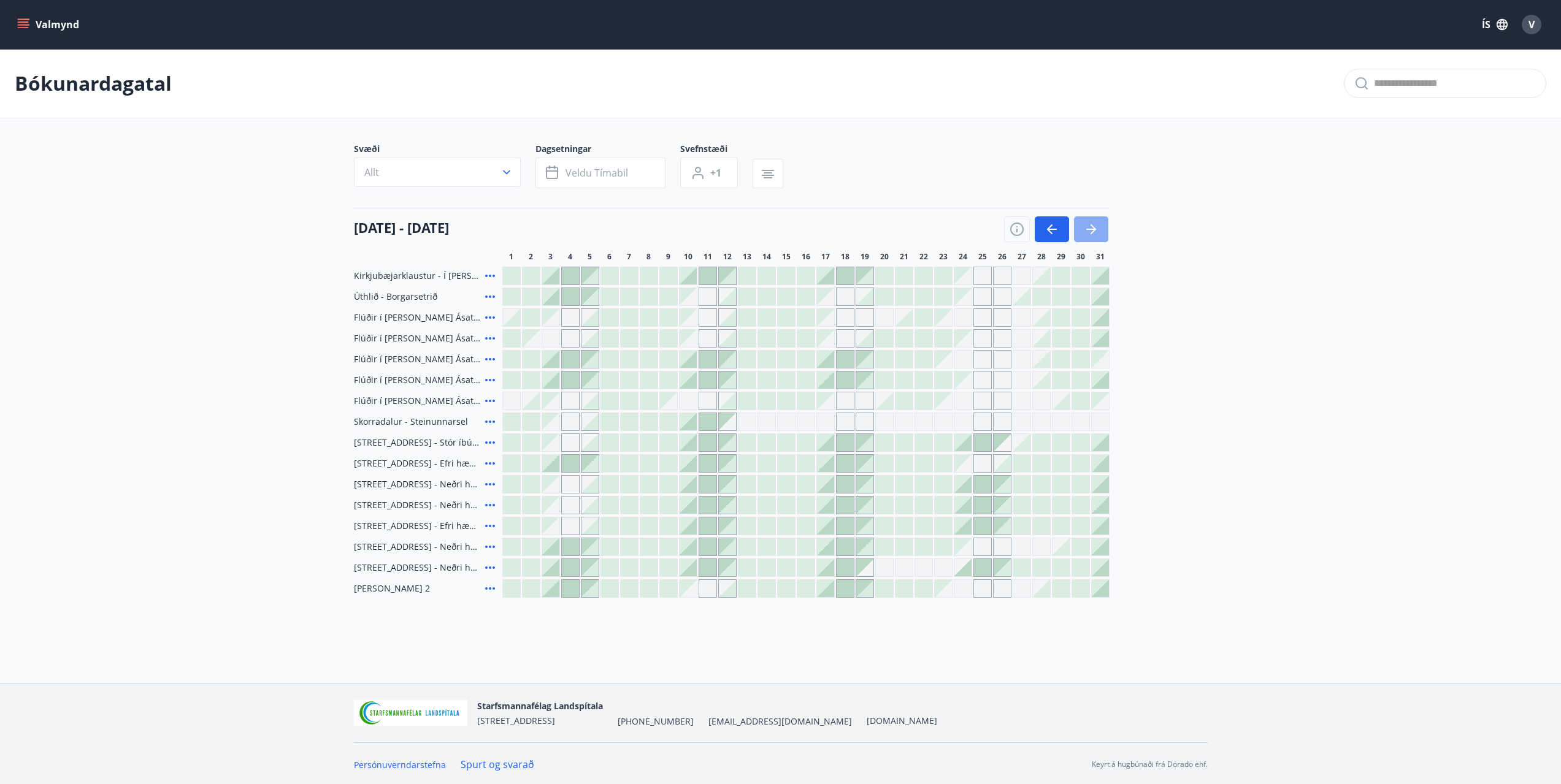
click at [1094, 234] on icon "button" at bounding box center [1091, 229] width 15 height 15
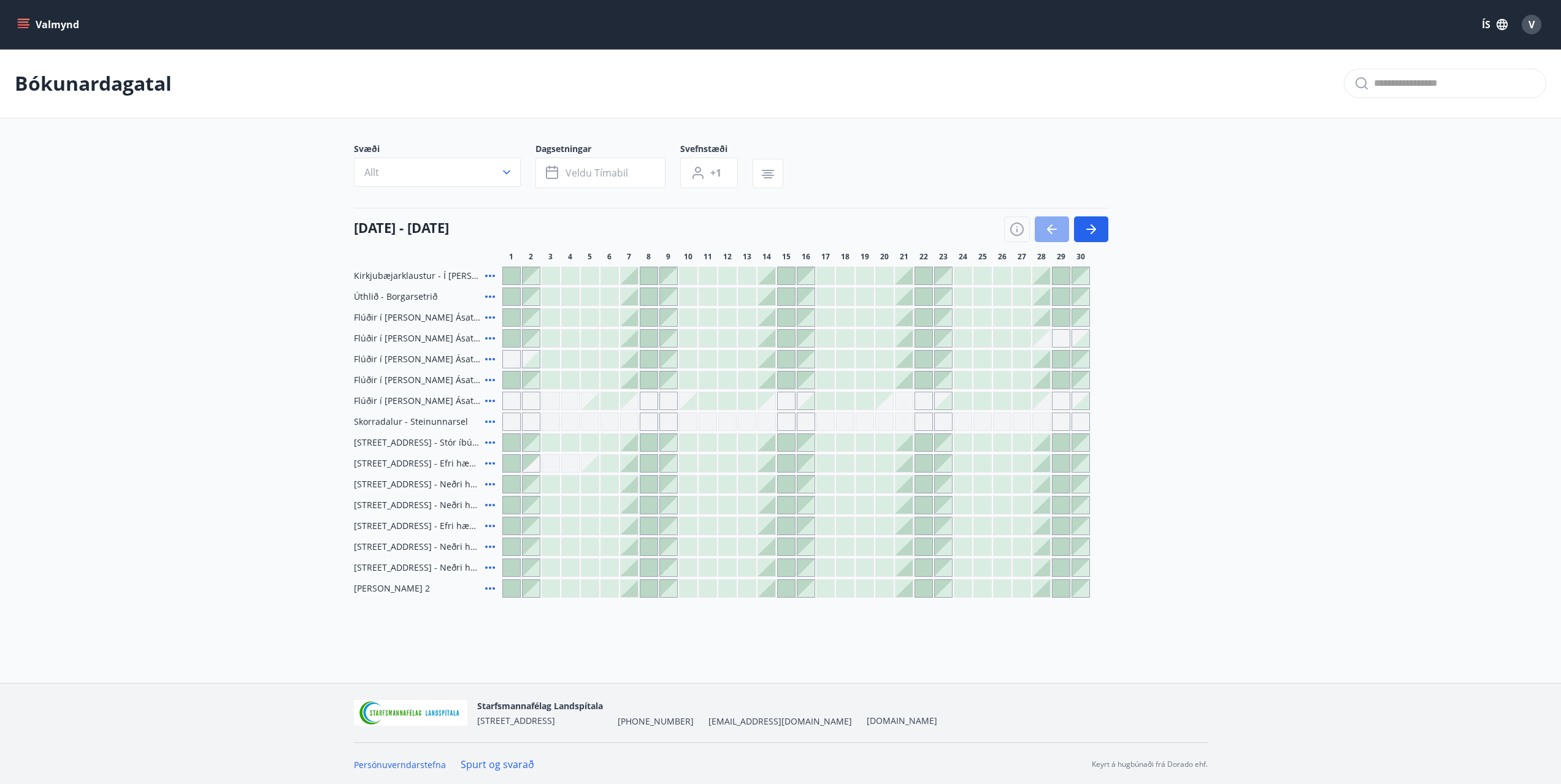
click at [1056, 232] on icon "button" at bounding box center [1052, 229] width 15 height 15
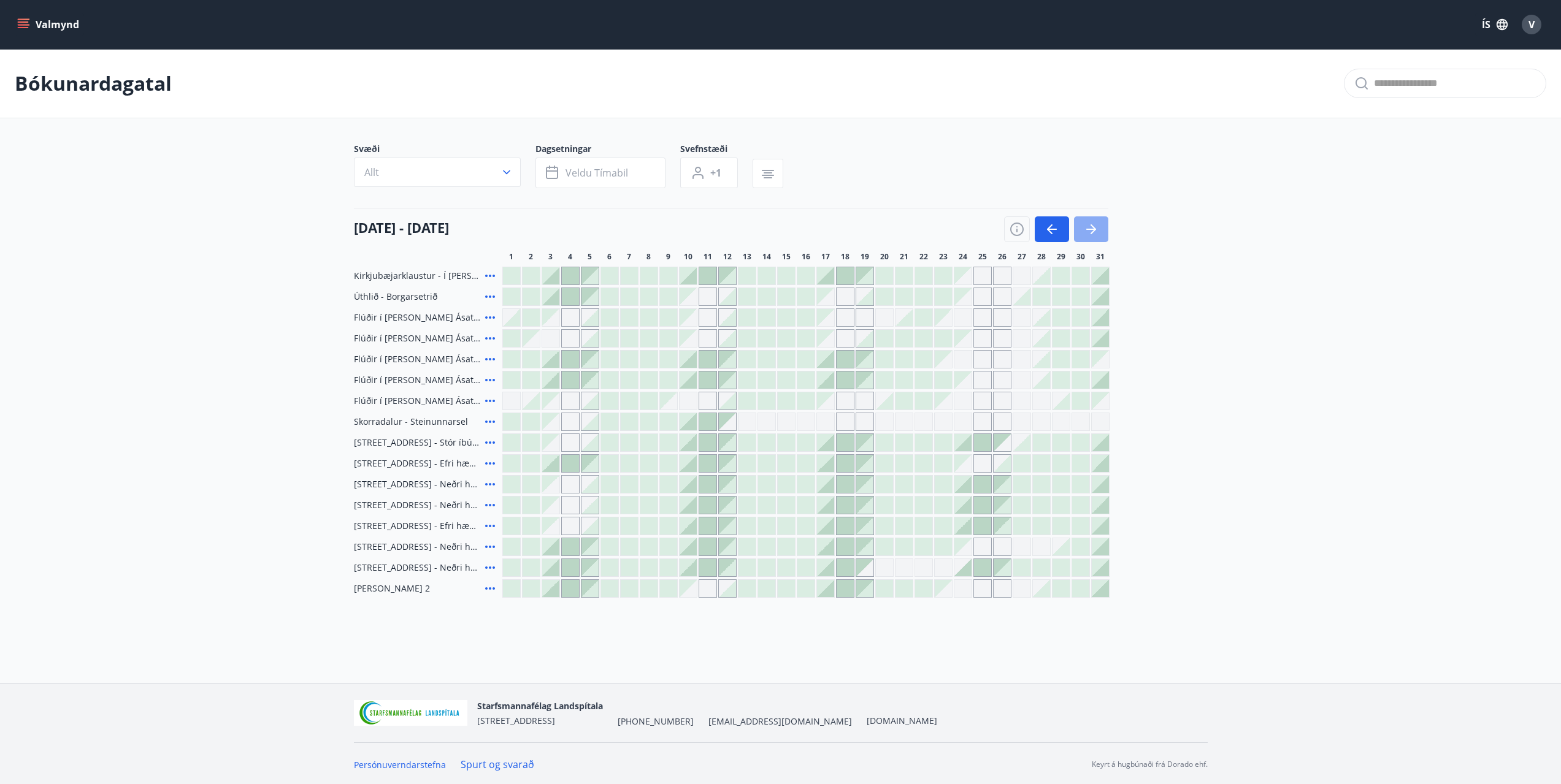
click at [1095, 231] on icon "button" at bounding box center [1091, 229] width 15 height 15
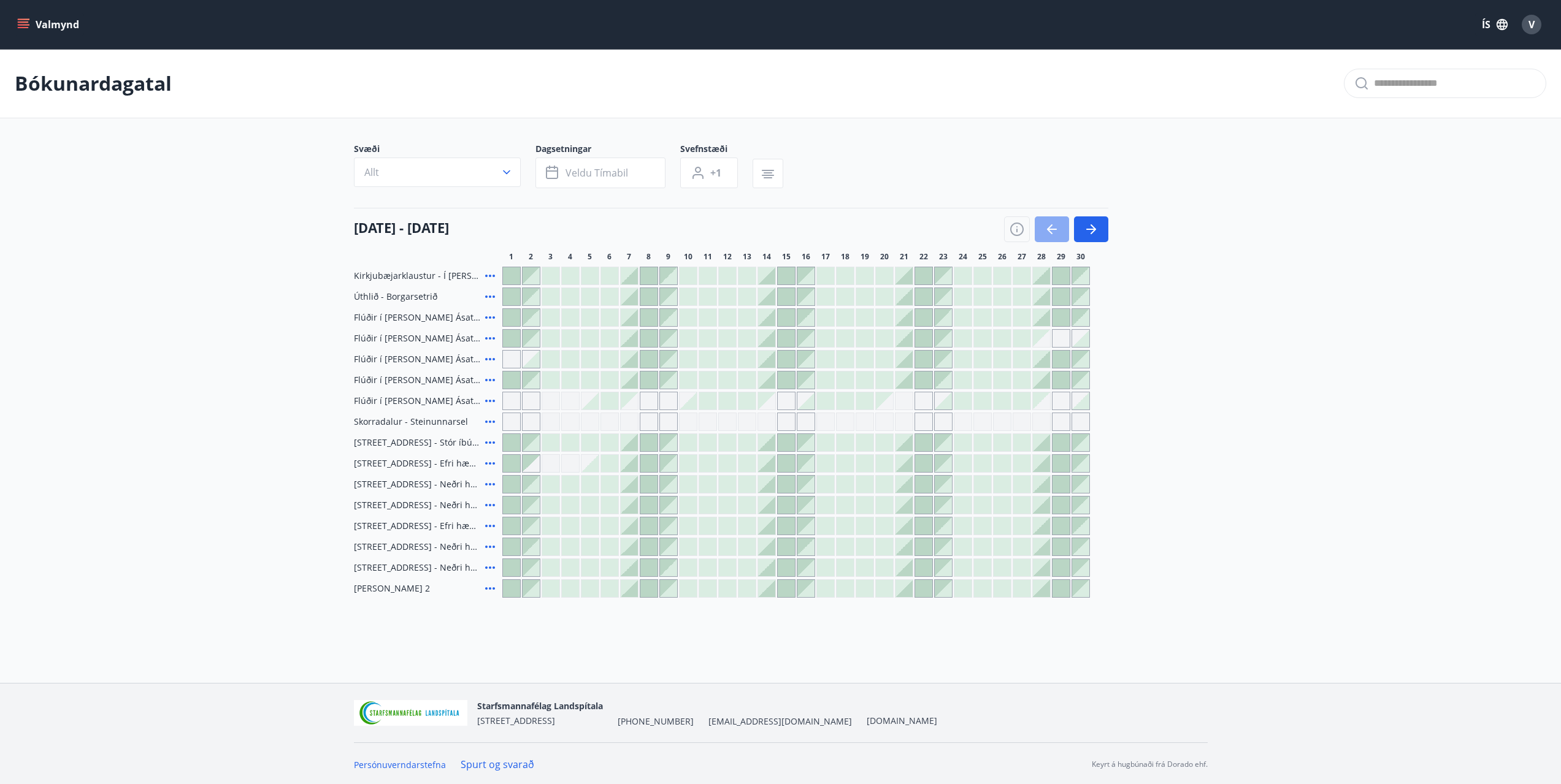
click at [1061, 229] on button "button" at bounding box center [1052, 229] width 34 height 25
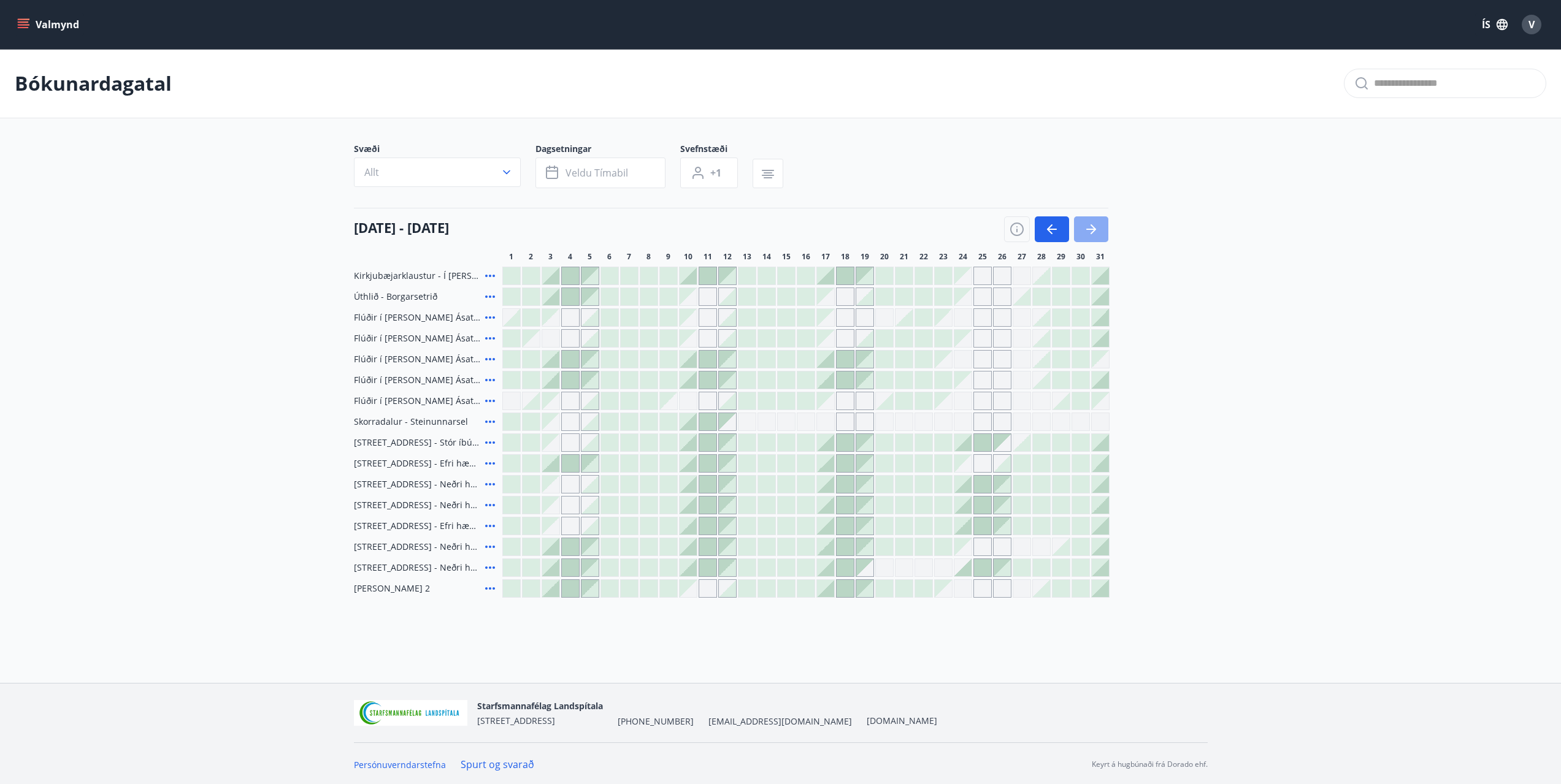
click at [1084, 232] on icon "button" at bounding box center [1091, 229] width 15 height 15
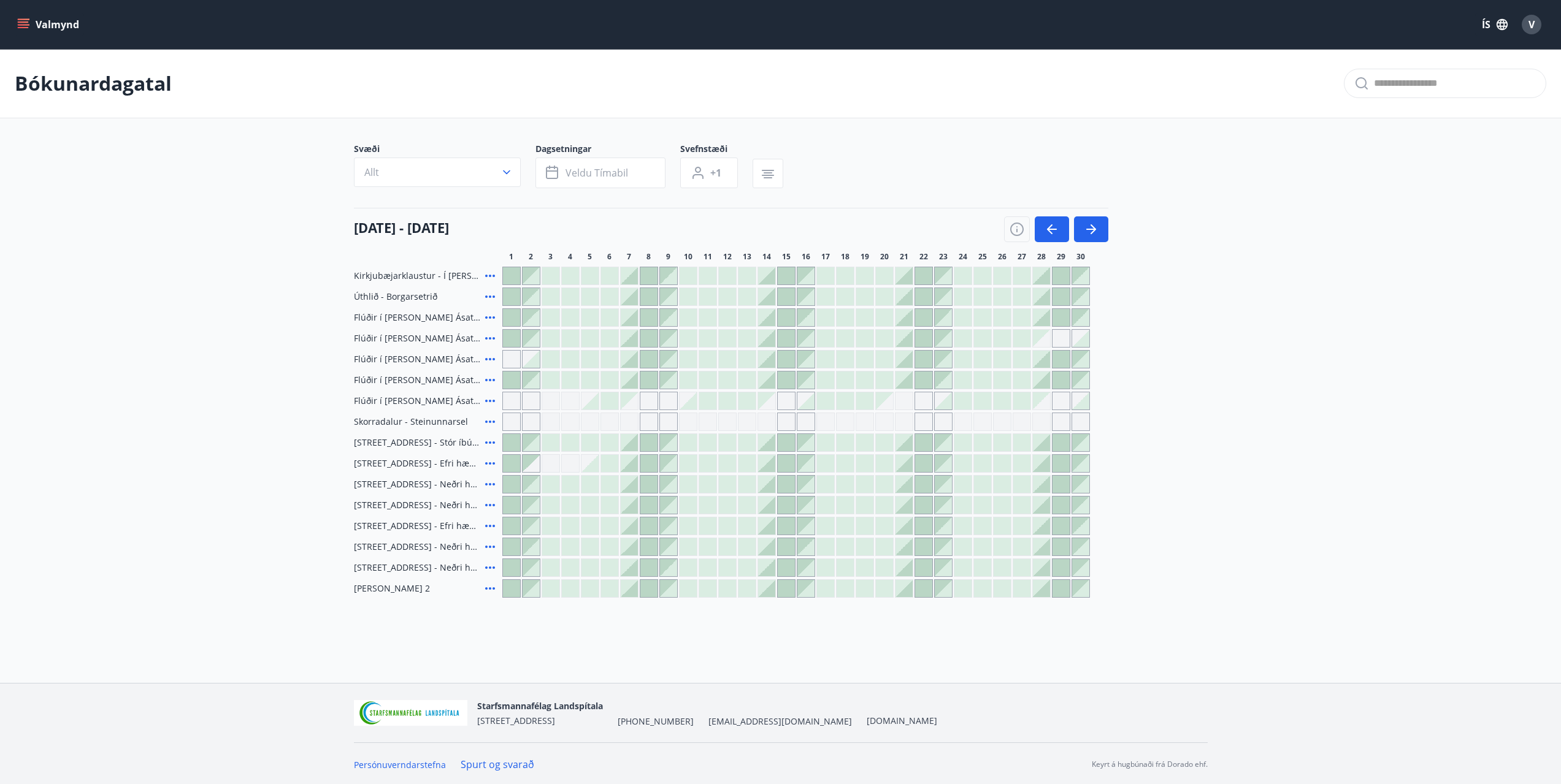
click at [1523, 11] on div "V" at bounding box center [1532, 25] width 30 height 30
click at [1532, 21] on span "V" at bounding box center [1531, 24] width 6 height 13
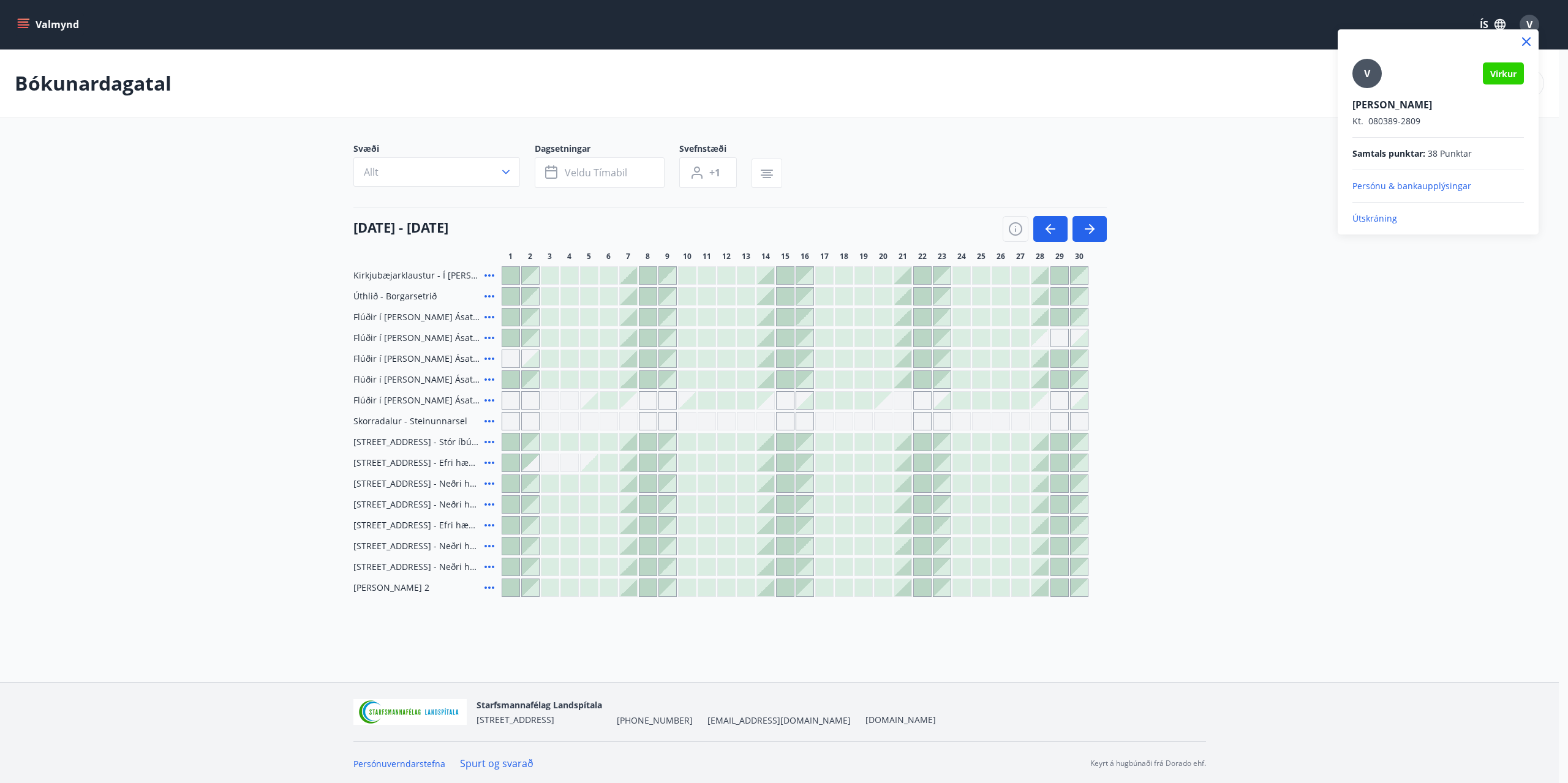
click at [1371, 215] on p "Útskráning" at bounding box center [1438, 218] width 171 height 12
